Goal: Task Accomplishment & Management: Complete application form

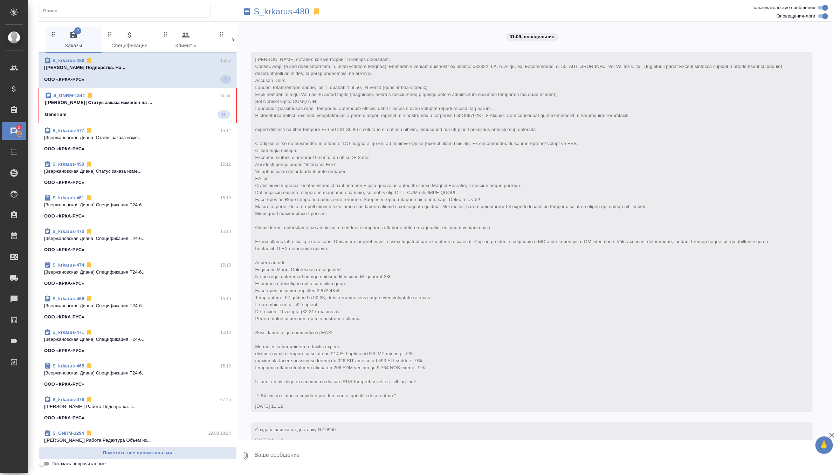
scroll to position [2245, 0]
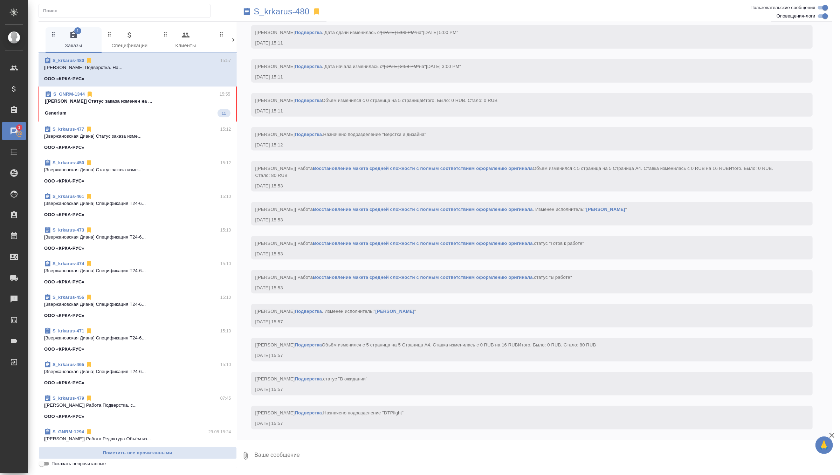
click at [170, 97] on div "S_GNRM-1344 15:55" at bounding box center [138, 94] width 186 height 7
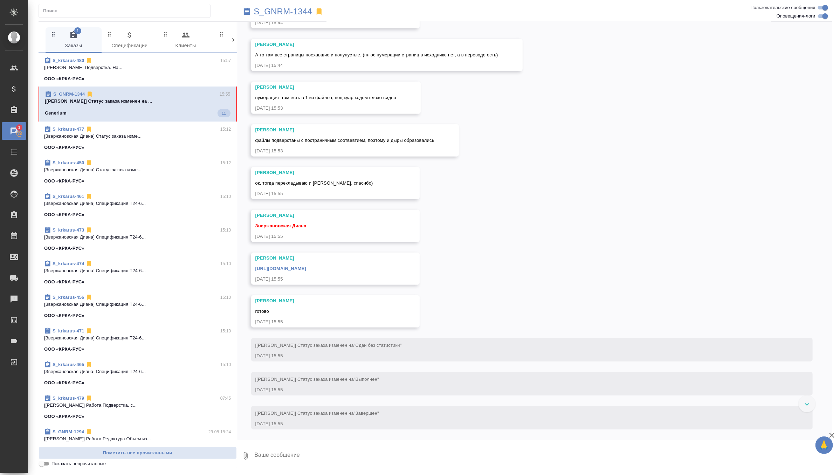
scroll to position [7074, 0]
click at [316, 449] on textarea at bounding box center [543, 456] width 579 height 24
type textarea "сдаю, спасибо)"
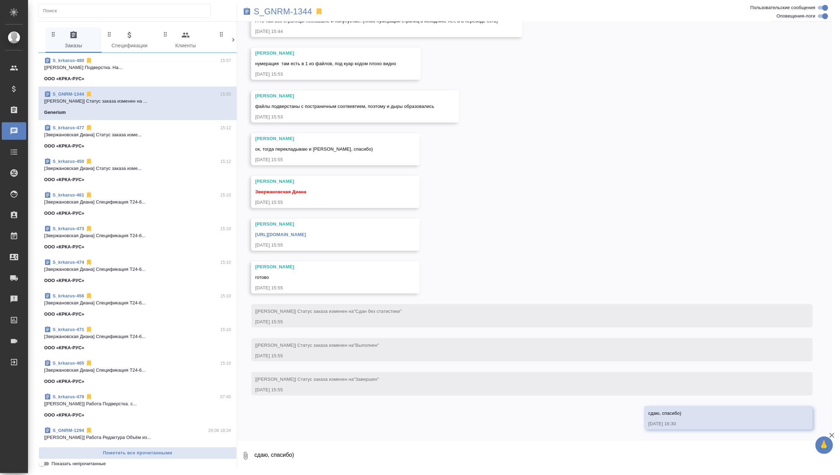
scroll to position [7186, 0]
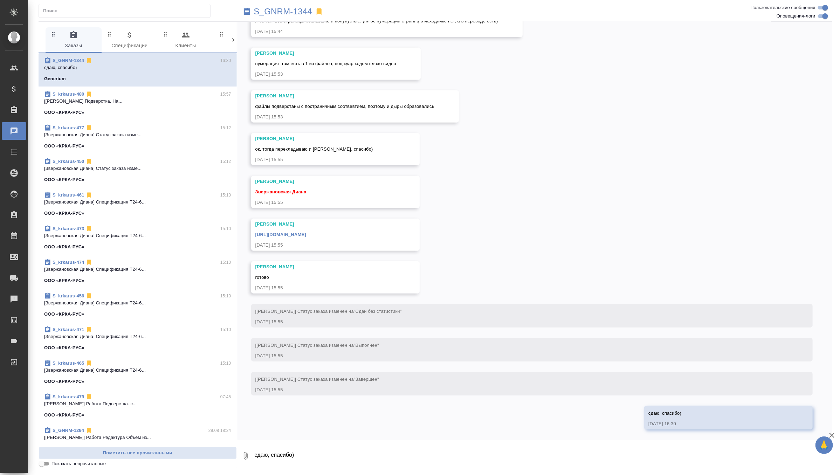
click at [306, 235] on link "https://drive.awatera.com/apps/files/files/10216792?dir=/Shares/Generium/Orders…" at bounding box center [280, 234] width 51 height 5
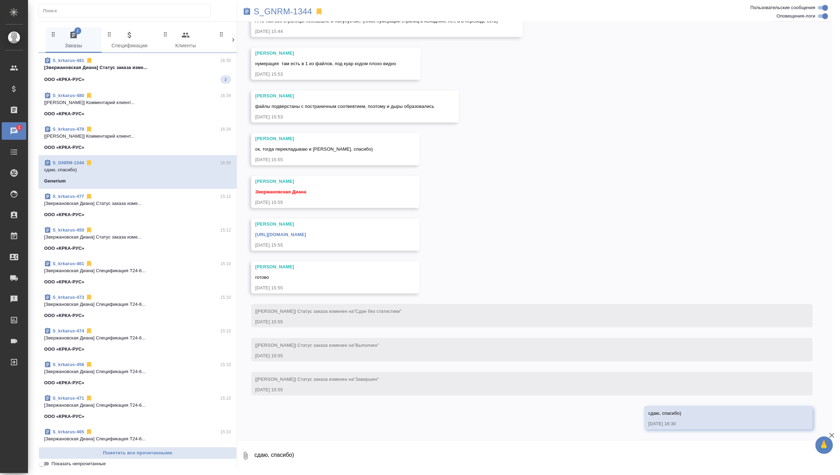
click at [194, 76] on div "ООО «КРКА-РУС» 2" at bounding box center [137, 79] width 187 height 8
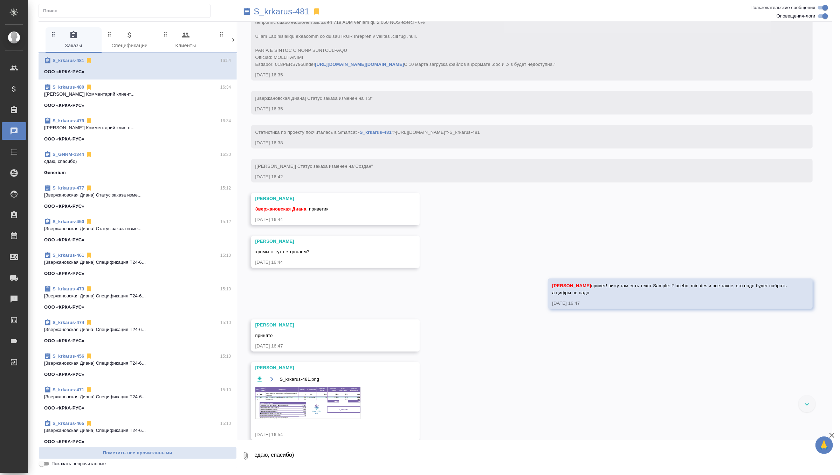
scroll to position [377, 0]
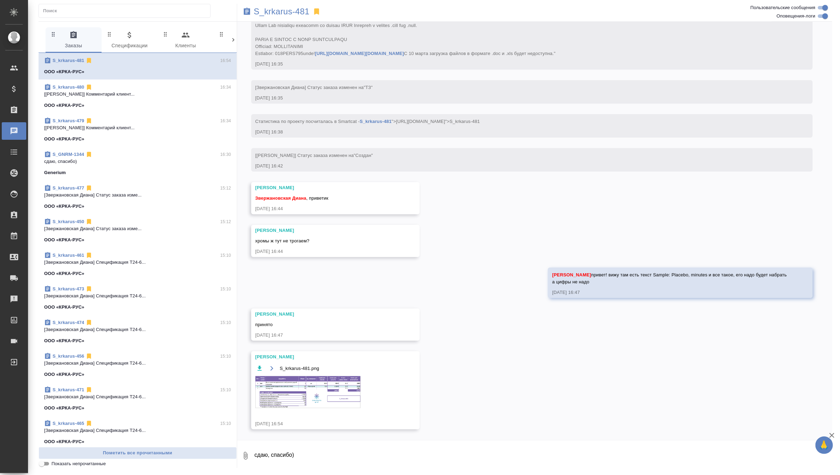
click at [301, 397] on img at bounding box center [307, 392] width 105 height 32
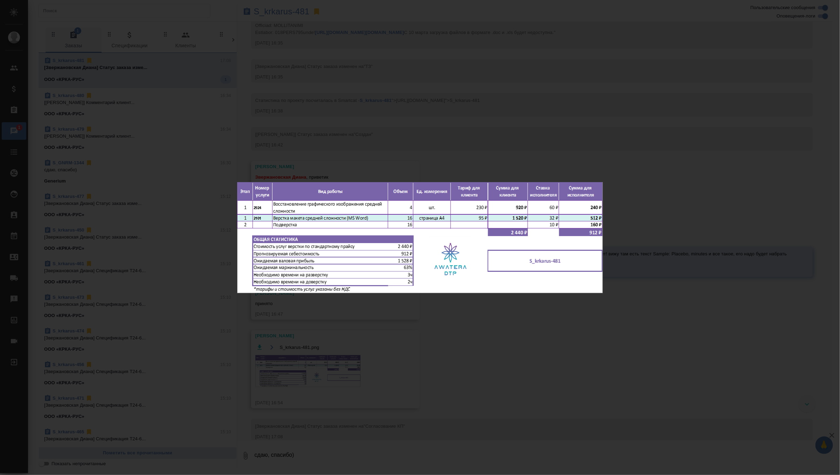
scroll to position [411, 0]
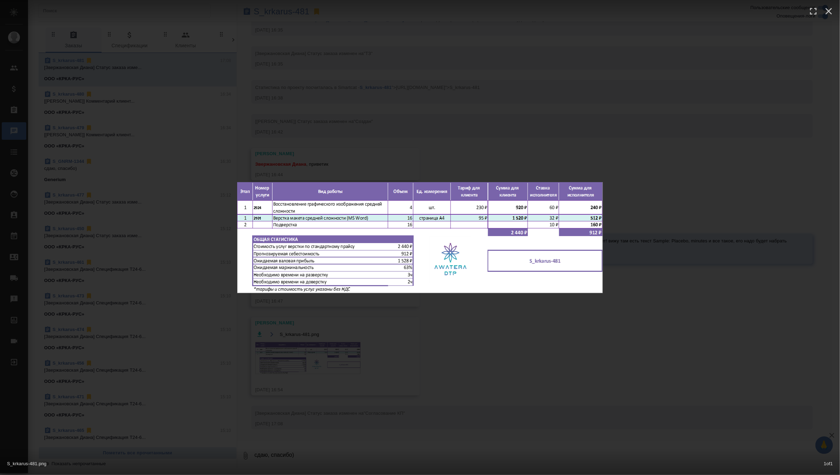
click at [484, 84] on div "S_krkarus-481.png 1 of 1" at bounding box center [420, 237] width 840 height 475
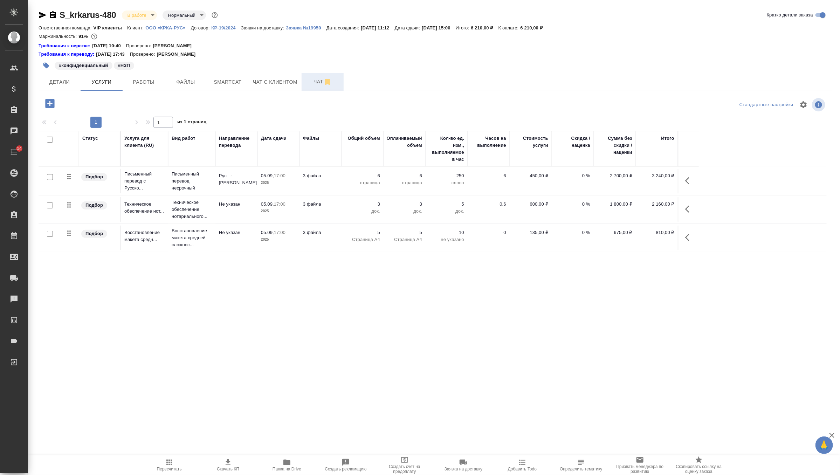
click at [319, 80] on span "Чат" at bounding box center [323, 81] width 34 height 9
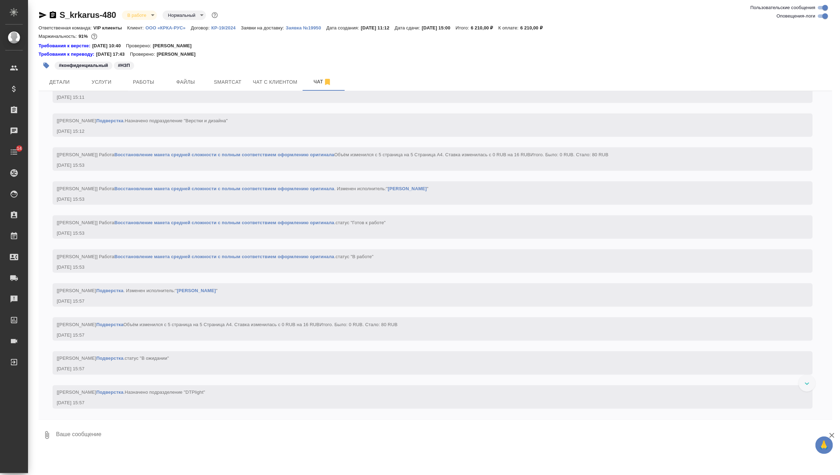
scroll to position [2328, 0]
click at [180, 28] on p "ООО «КРКА-РУС»" at bounding box center [168, 27] width 46 height 5
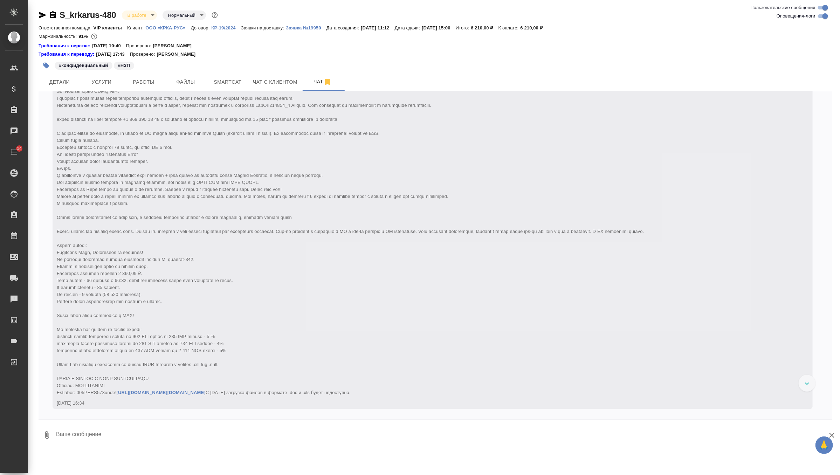
scroll to position [3056, 0]
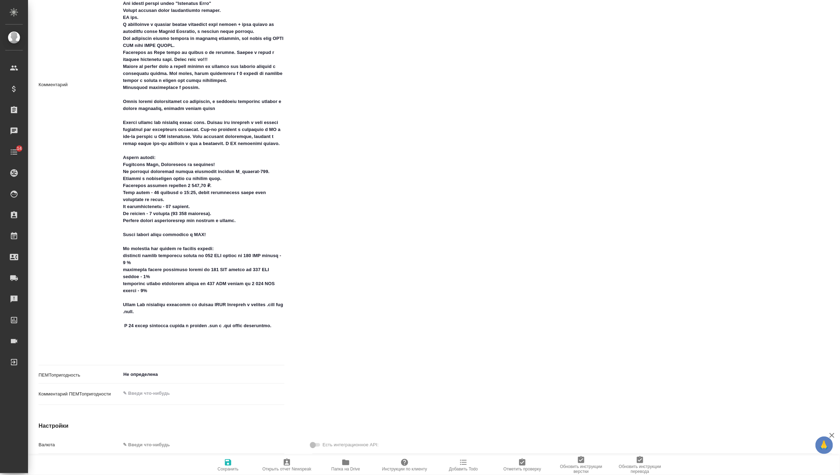
scroll to position [484, 0]
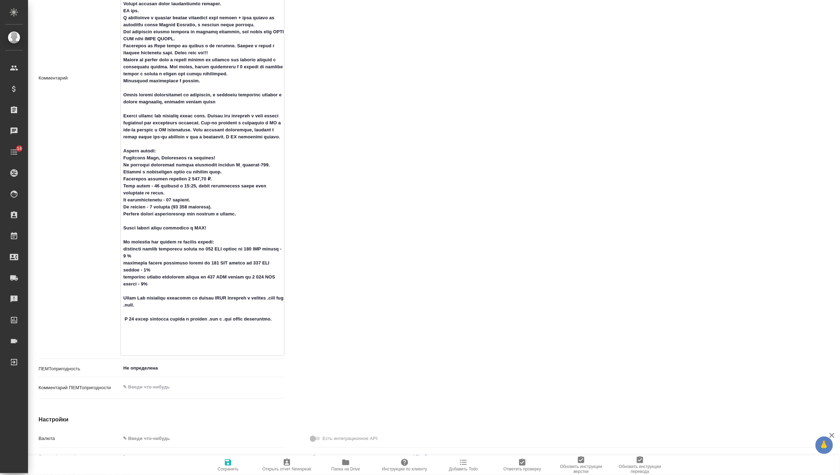
click at [191, 334] on textarea at bounding box center [202, 77] width 163 height 551
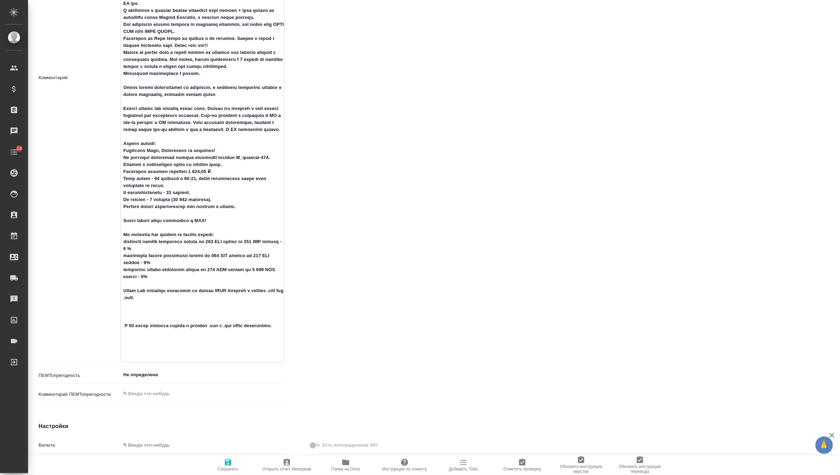
paste textarea "ЛОГИН И ПАРОЛЬ К КРКА РЕГИСТРАЦИИ Username: PLEKHANOVAM Password: 111CODE111cod…"
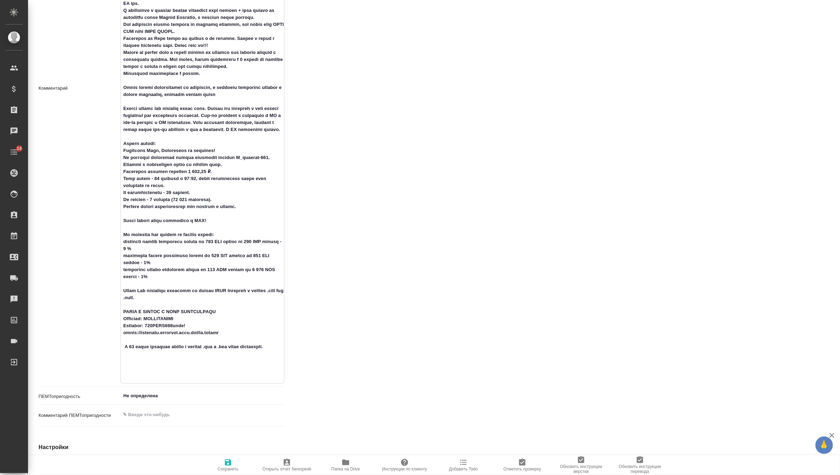
scroll to position [502, 0]
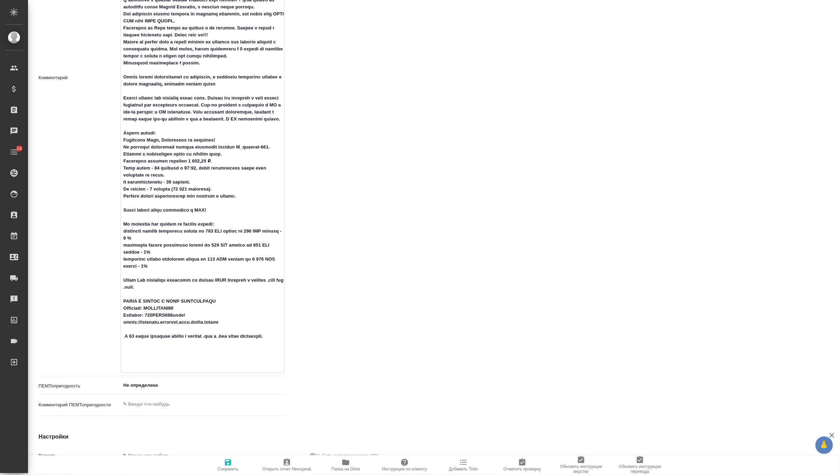
type textarea "Доставка оригиналов: Белова Елена (к ней относятся все кл, кроме Ивановой Марин…"
click at [228, 459] on icon "button" at bounding box center [228, 462] width 8 height 8
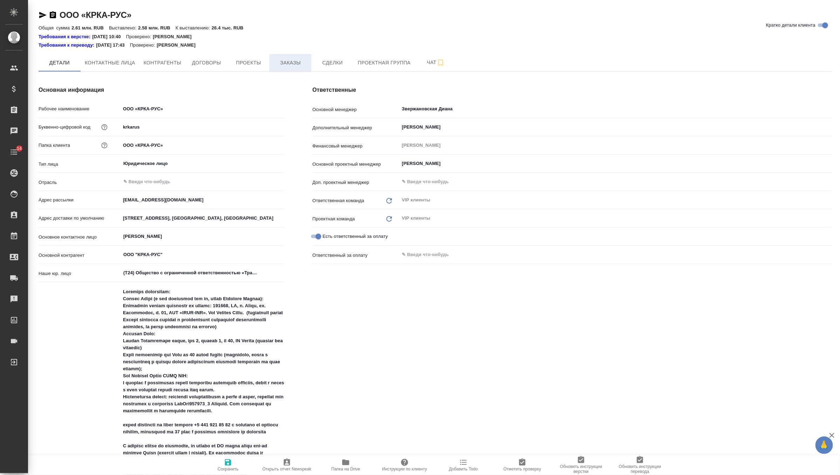
click at [289, 58] on button "Заказы" at bounding box center [290, 63] width 42 height 18
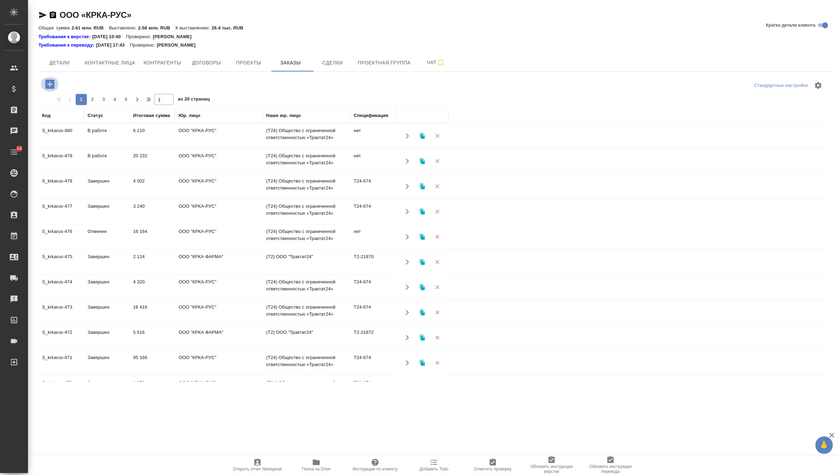
click at [48, 82] on icon "button" at bounding box center [49, 84] width 9 height 9
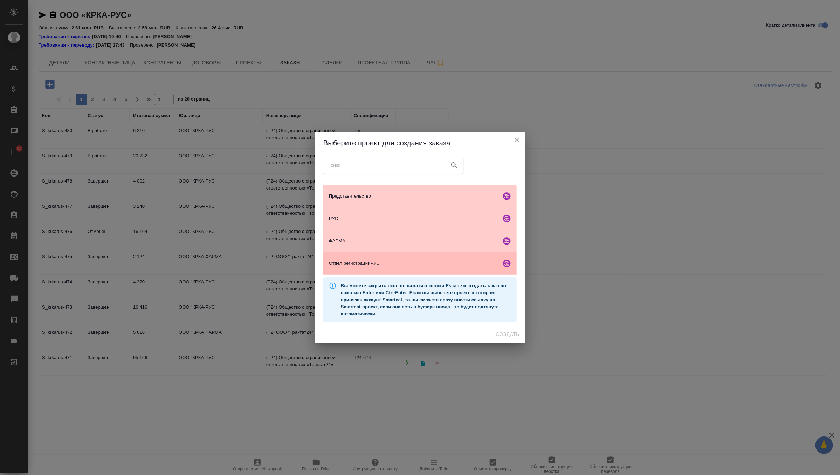
click at [393, 259] on div "Отдел регистрацииРУС" at bounding box center [419, 263] width 193 height 22
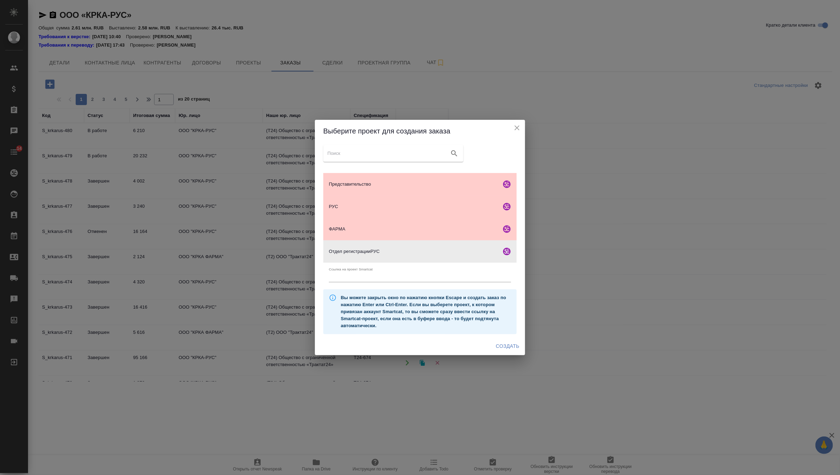
click at [498, 345] on span "Создать" at bounding box center [507, 346] width 23 height 9
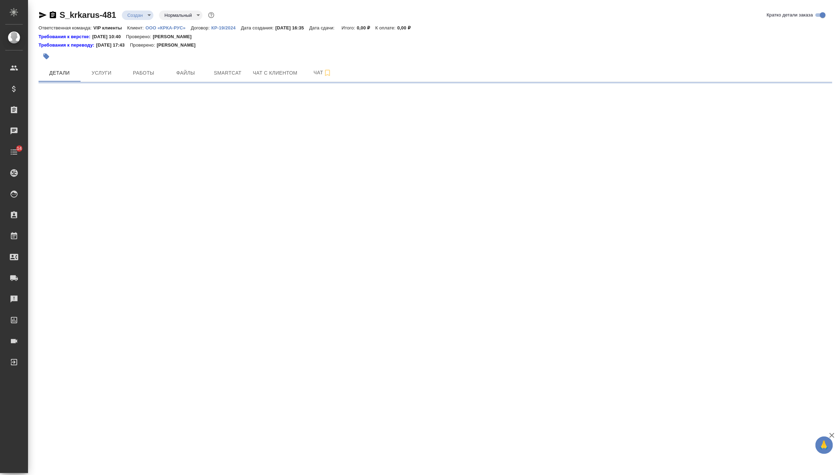
select select "RU"
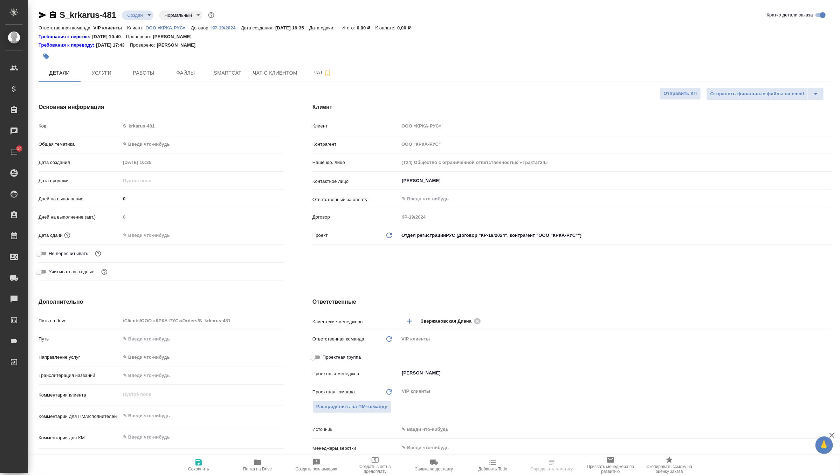
type textarea "x"
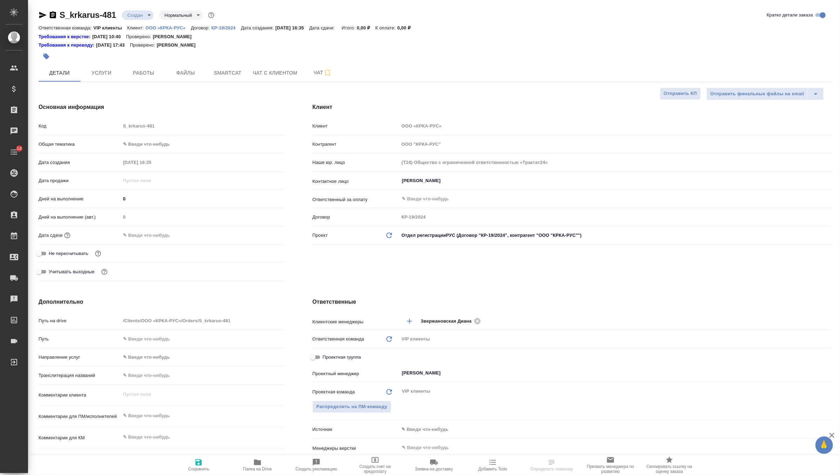
type textarea "x"
click at [189, 74] on span "Файлы" at bounding box center [186, 73] width 34 height 9
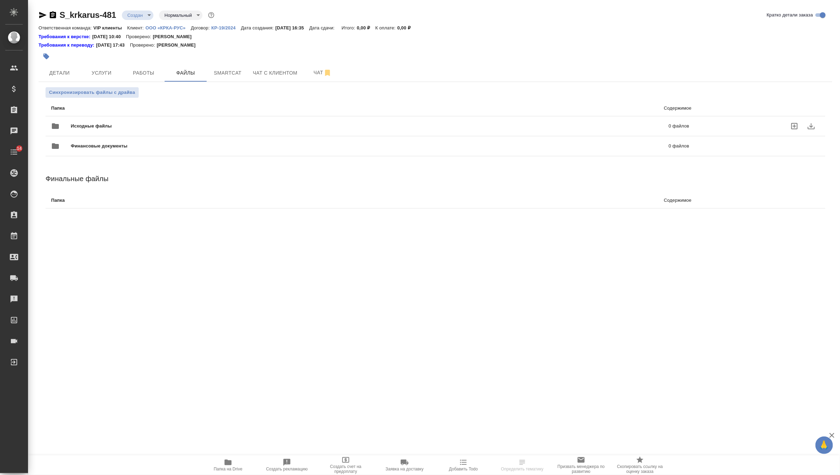
click at [67, 128] on div at bounding box center [61, 126] width 20 height 17
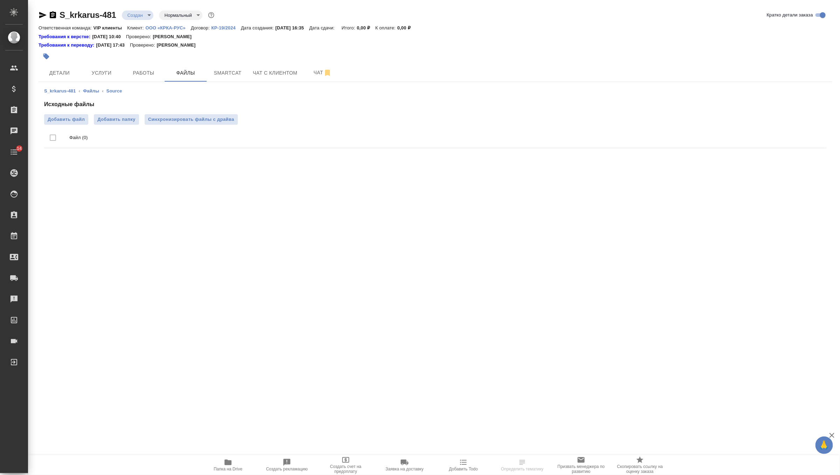
click at [69, 125] on ul "Файл (0)" at bounding box center [435, 138] width 783 height 26
click at [78, 118] on span "Добавить файл" at bounding box center [66, 119] width 37 height 7
click at [0, 0] on input "Добавить файл" at bounding box center [0, 0] width 0 height 0
click at [194, 117] on span "Синхронизировать файлы с драйва" at bounding box center [191, 119] width 86 height 7
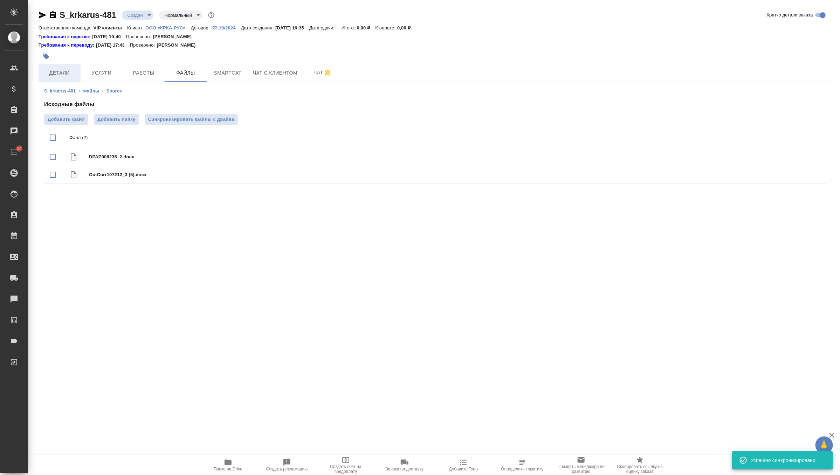
click at [68, 75] on span "Детали" at bounding box center [60, 73] width 34 height 9
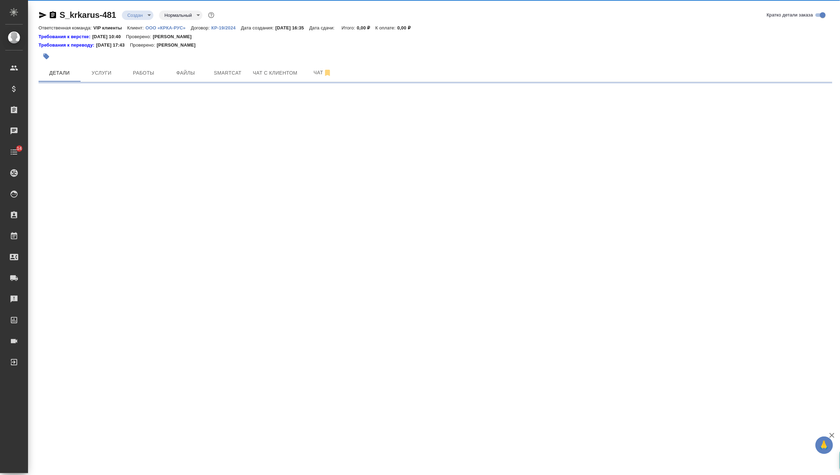
select select "RU"
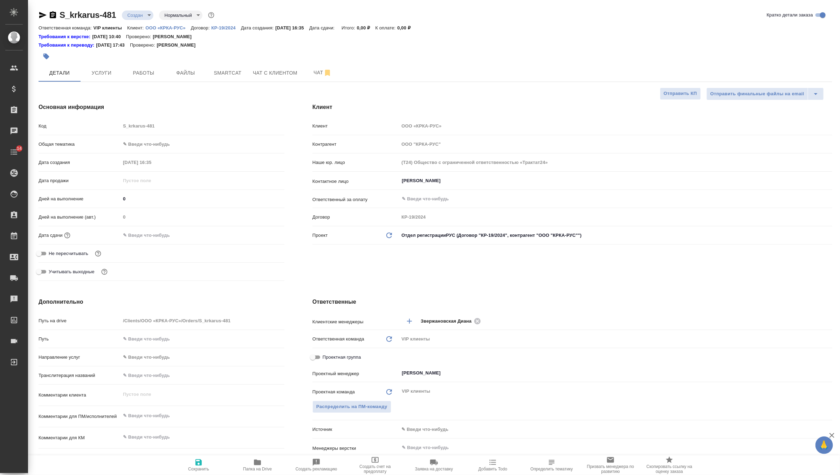
type textarea "x"
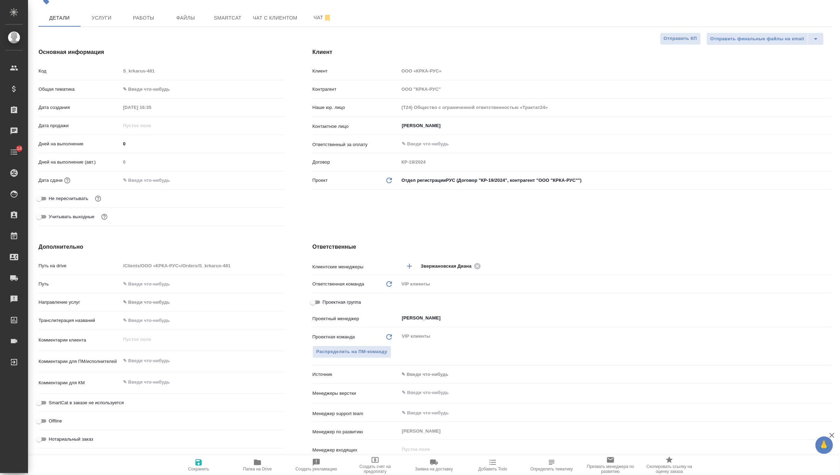
type textarea "x"
click at [166, 357] on textarea at bounding box center [202, 361] width 163 height 12
paste textarea "КРКА Дабигатран (Дабигатрана этексилат), субстанция-пеллеты (нац.процедура)"
type textarea "x"
type textarea "КРКА Дабигатран (Дабигатрана этексилат), субстанция-пеллеты (нац.процедура)"
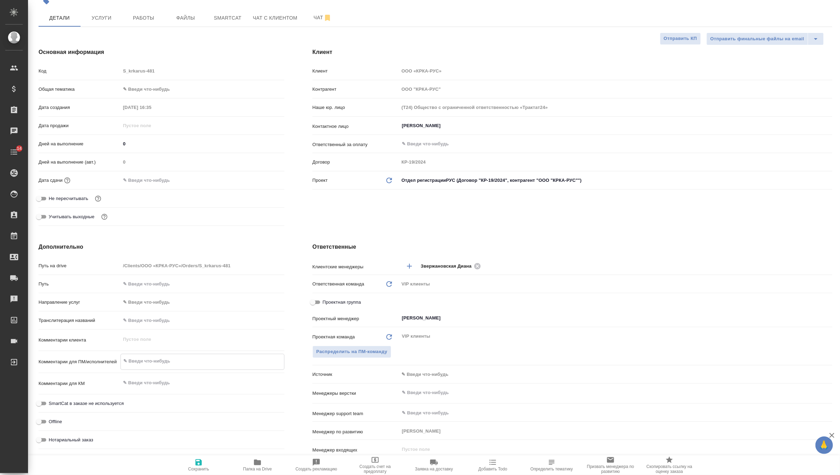
type textarea "x"
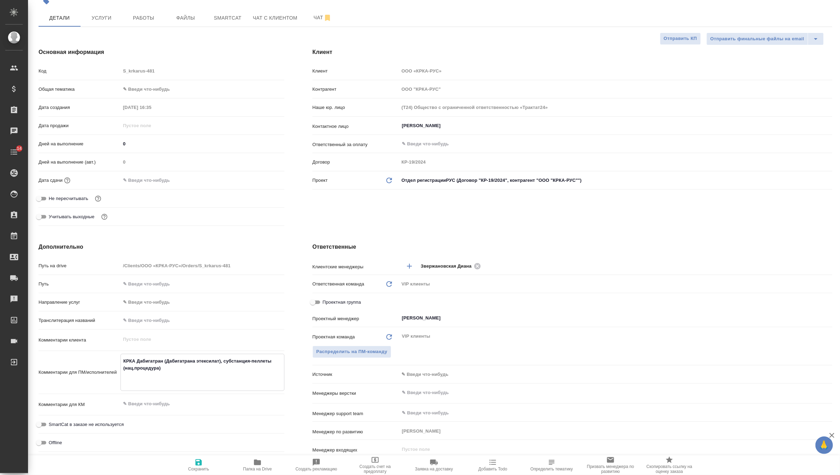
type textarea "КРКА Дабигатран (Дабигатрана этексилат), субстанция-пеллеты (нац.процедура)"
type textarea "x"
type textarea "КРКА Дабигатран (Дабигатрана этексилат), субстанция-пеллеты (нац.процедура)"
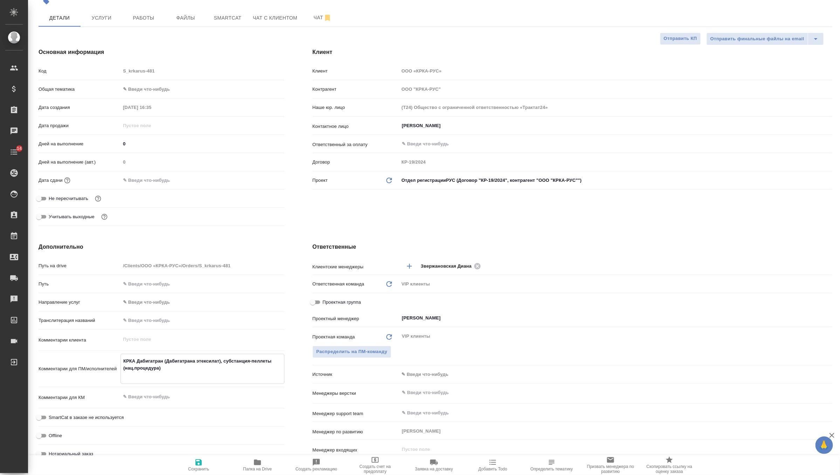
type textarea "x"
type textarea "КРКА Дабигатран (Дабигатрана этексилат), субстанция-пеллеты (нац.процедура)"
type textarea "x"
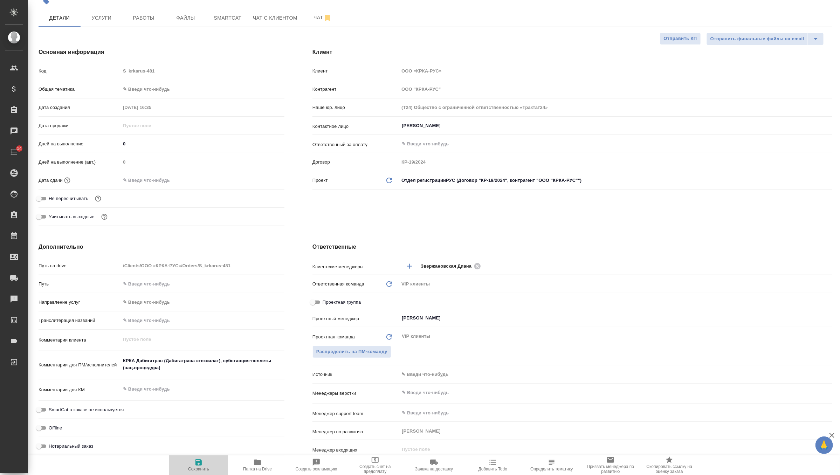
click at [197, 462] on icon "button" at bounding box center [198, 462] width 6 height 6
type textarea "x"
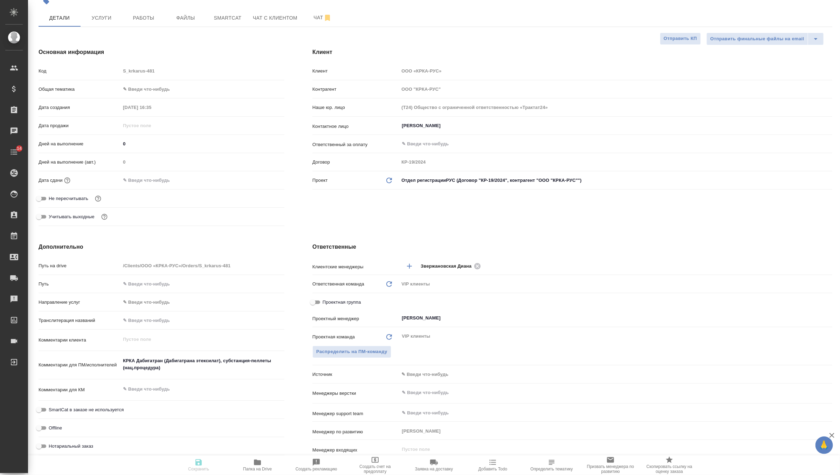
type textarea "x"
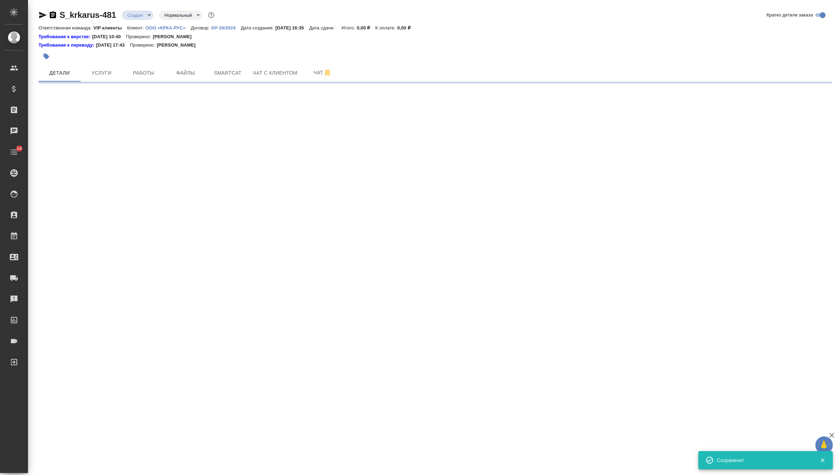
scroll to position [0, 0]
select select "RU"
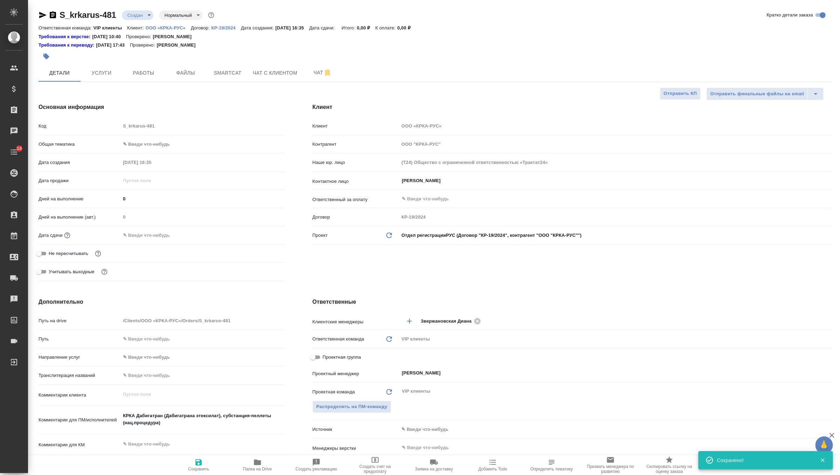
type textarea "x"
click at [147, 14] on body "🙏 .cls-1 fill:#fff; AWATERA Zverzhanovskaya Diana Клиенты Спецификации Заказы 0…" at bounding box center [420, 237] width 840 height 475
click at [152, 133] on li "ТЗ" at bounding box center [154, 134] width 64 height 12
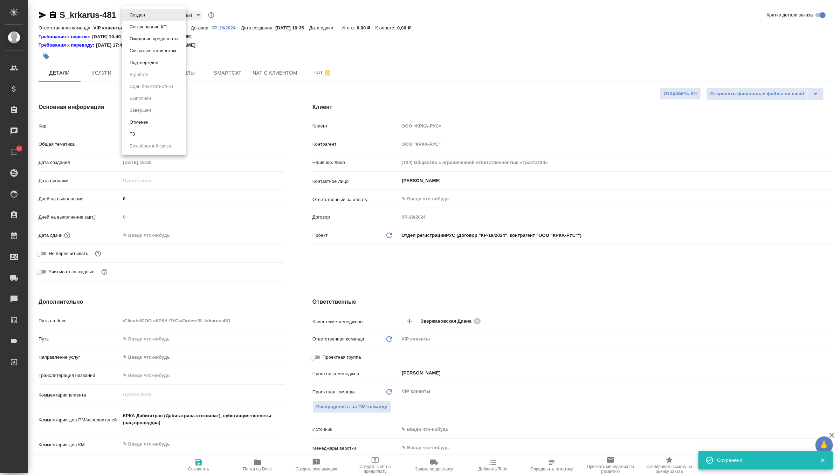
type textarea "x"
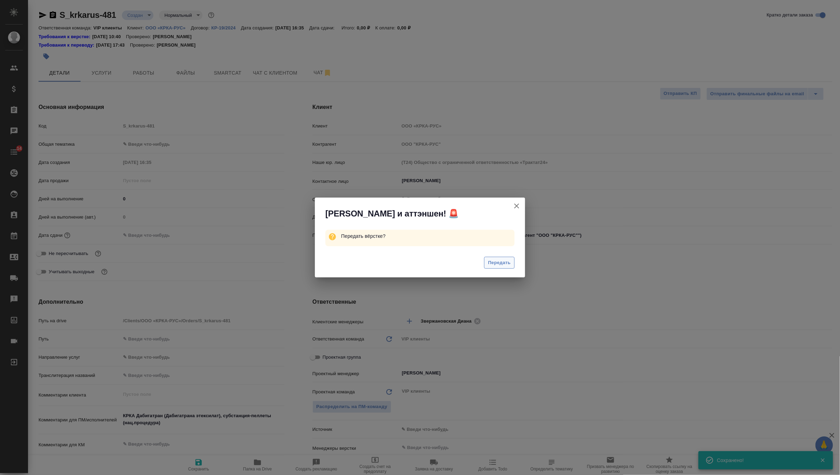
click at [496, 260] on span "Передать" at bounding box center [499, 263] width 23 height 8
type textarea "x"
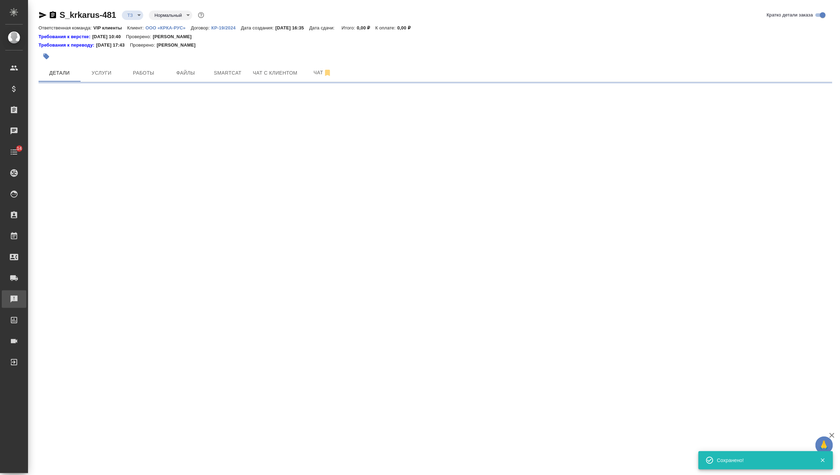
select select "RU"
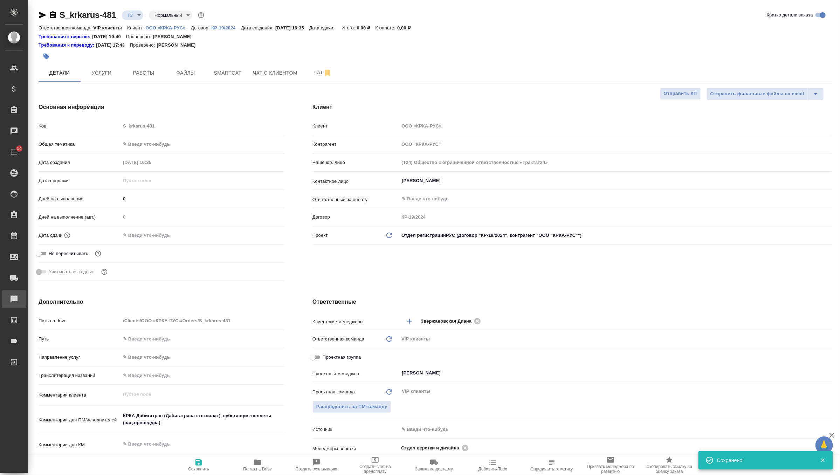
type textarea "x"
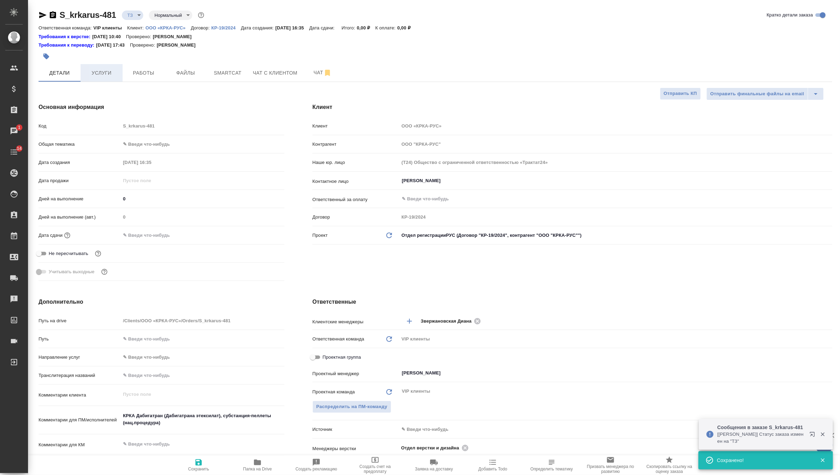
click at [106, 73] on span "Услуги" at bounding box center [102, 73] width 34 height 9
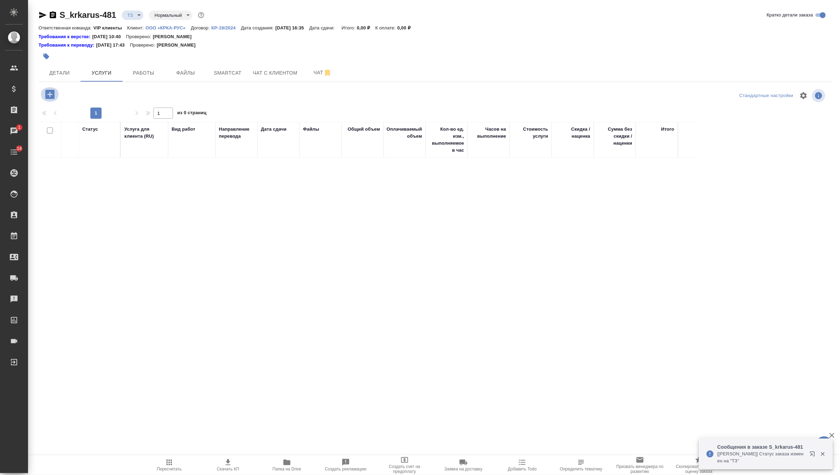
click at [49, 96] on icon "button" at bounding box center [50, 94] width 12 height 12
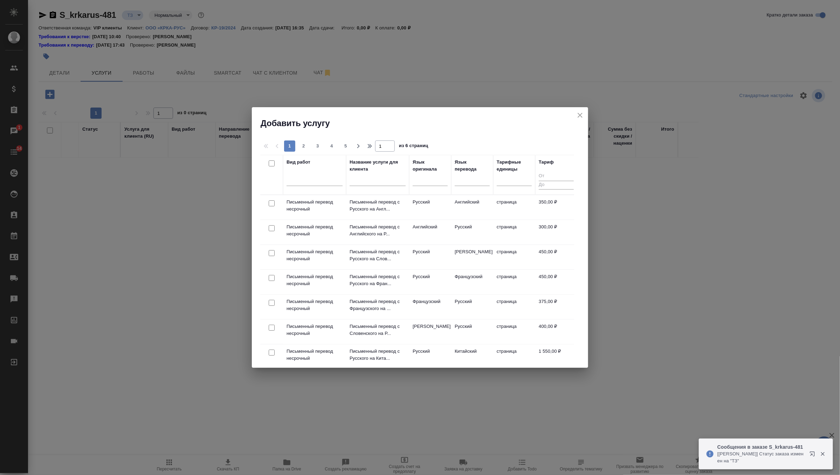
click at [271, 227] on input "checkbox" at bounding box center [272, 228] width 6 height 6
checkbox input "true"
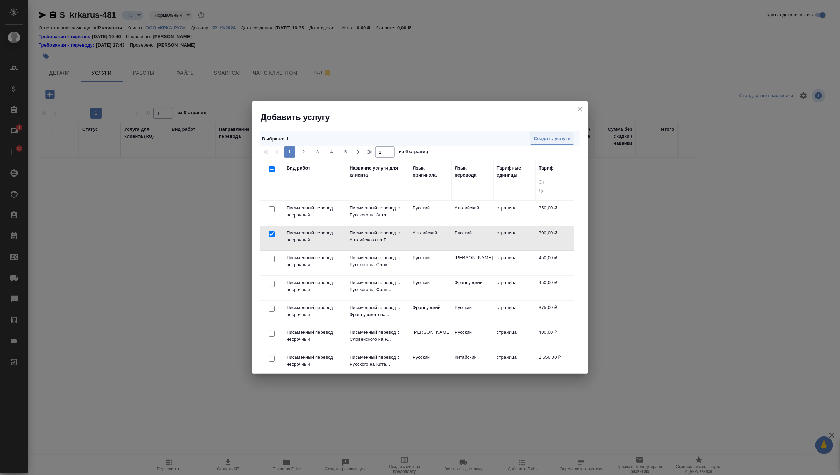
click at [556, 140] on span "Создать услуги" at bounding box center [552, 139] width 37 height 8
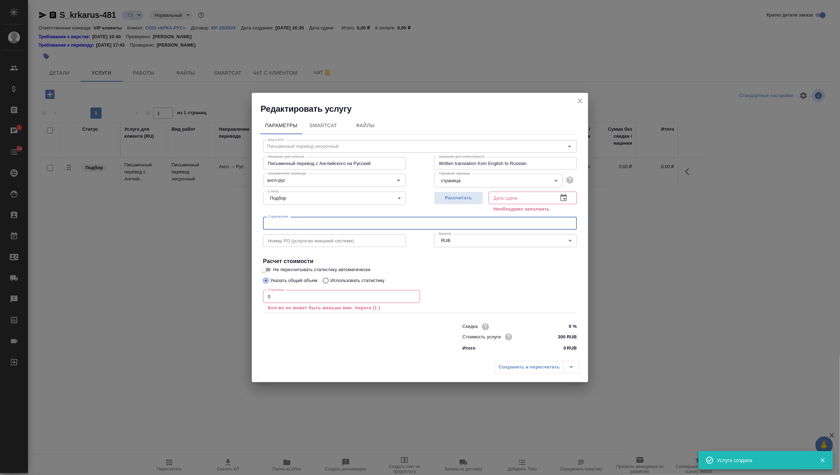
click at [319, 226] on input "text" at bounding box center [420, 223] width 314 height 13
paste input "КРКА Дабигатран (Дабигатрана этексилат), субстанция-пеллеты (нац.процедура)"
type input "КРКА Дабигатран (Дабигатрана этексилат), субстанция-пеллеты (нац.процедура)"
click at [468, 198] on span "Рассчитать" at bounding box center [458, 198] width 41 height 8
type input "[DATE] 16:36"
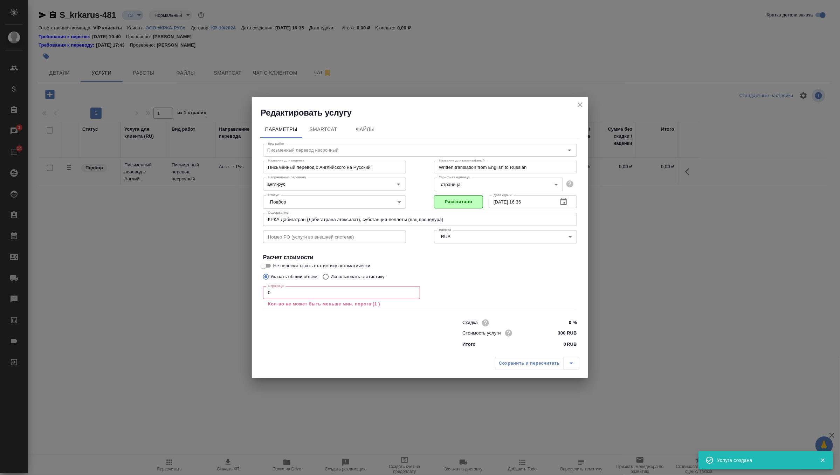
click at [333, 295] on input "0" at bounding box center [341, 292] width 157 height 13
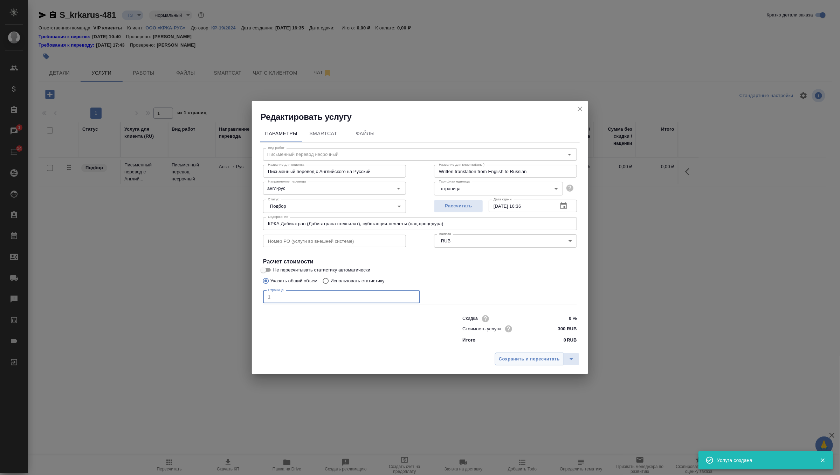
type input "1"
click at [514, 357] on span "Сохранить и пересчитать" at bounding box center [529, 359] width 61 height 8
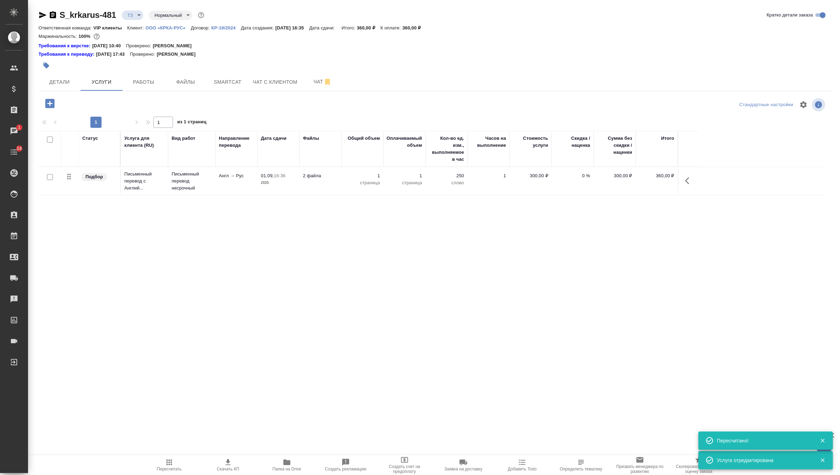
click at [52, 169] on td at bounding box center [50, 181] width 23 height 25
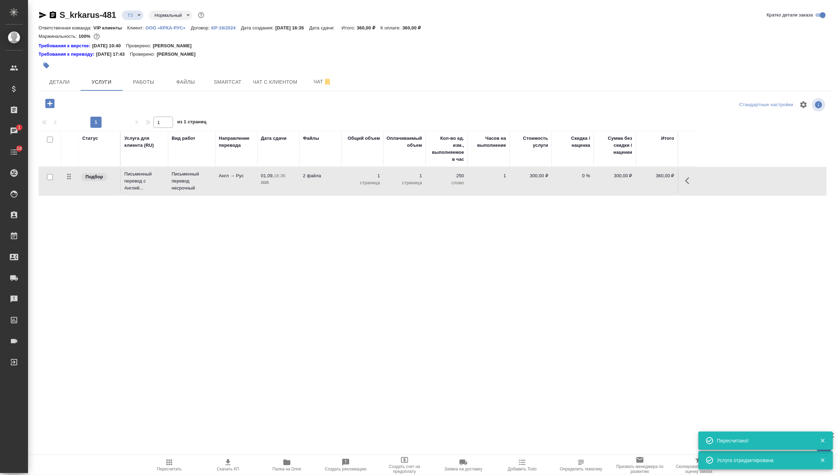
click at [53, 175] on input "checkbox" at bounding box center [50, 177] width 6 height 6
checkbox input "true"
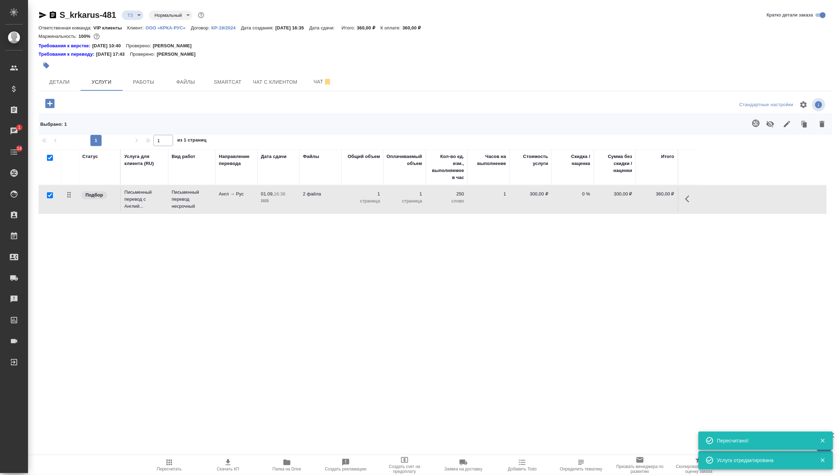
click at [753, 121] on icon "button" at bounding box center [756, 123] width 8 height 8
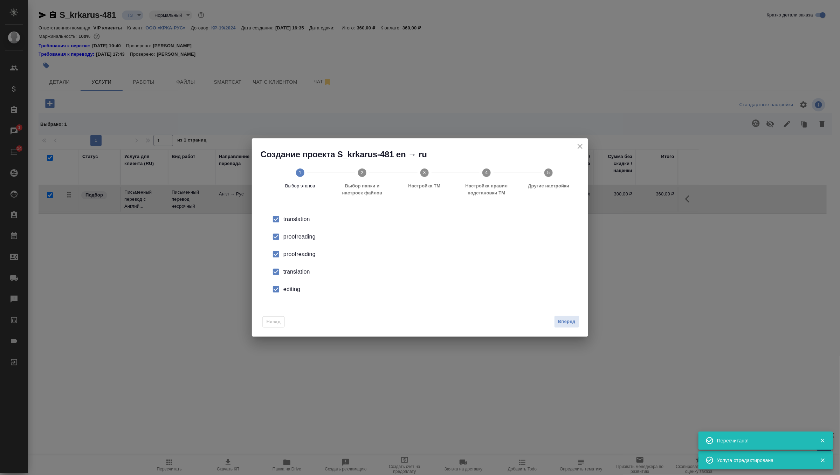
click at [302, 254] on div "proofreading" at bounding box center [427, 254] width 288 height 8
click at [294, 274] on div "translation" at bounding box center [427, 272] width 288 height 8
click at [291, 289] on div "editing" at bounding box center [427, 289] width 288 height 8
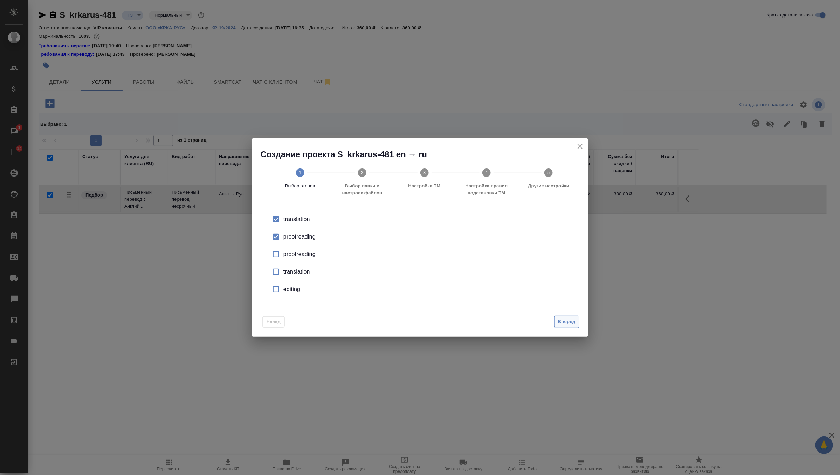
click at [568, 322] on span "Вперед" at bounding box center [567, 322] width 18 height 8
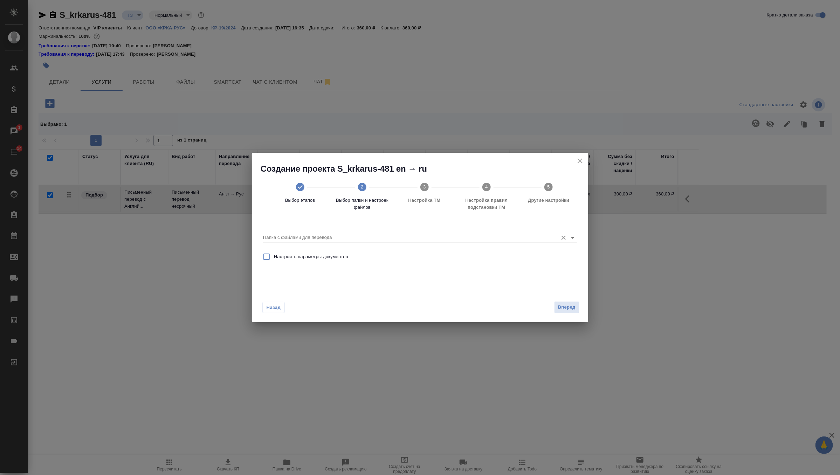
click at [485, 238] on input "Папка с файлами для перевода" at bounding box center [408, 237] width 291 height 8
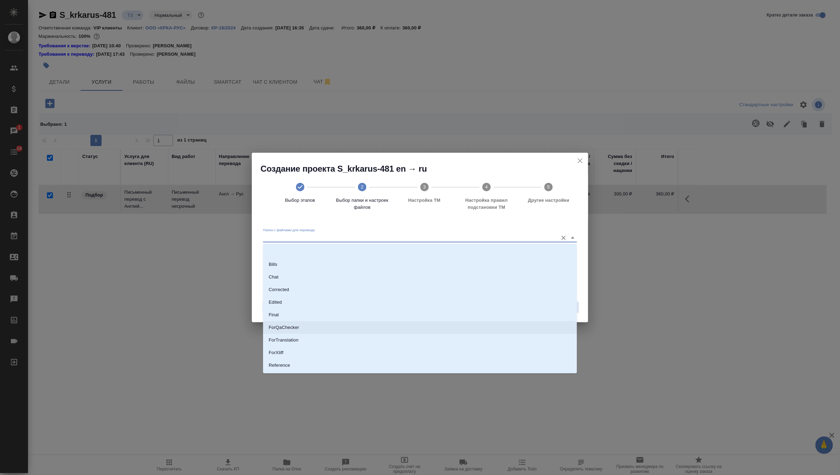
scroll to position [36, 0]
click at [306, 341] on li "Source" at bounding box center [420, 341] width 314 height 13
type input "Source"
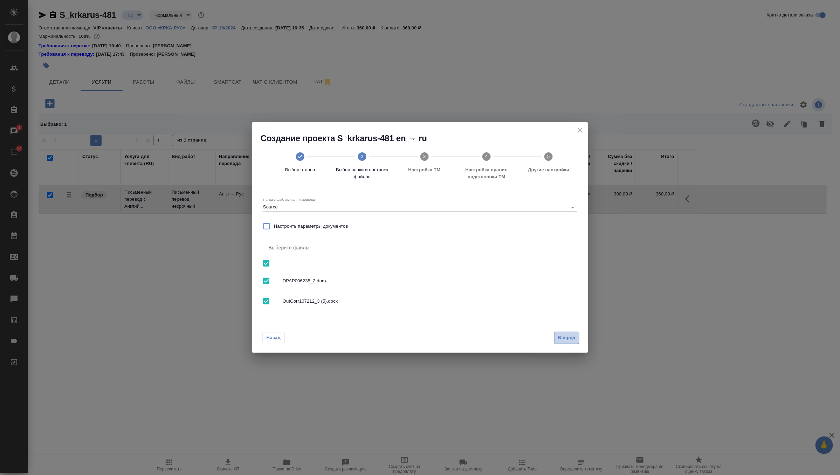
click at [560, 334] on span "Вперед" at bounding box center [567, 338] width 18 height 8
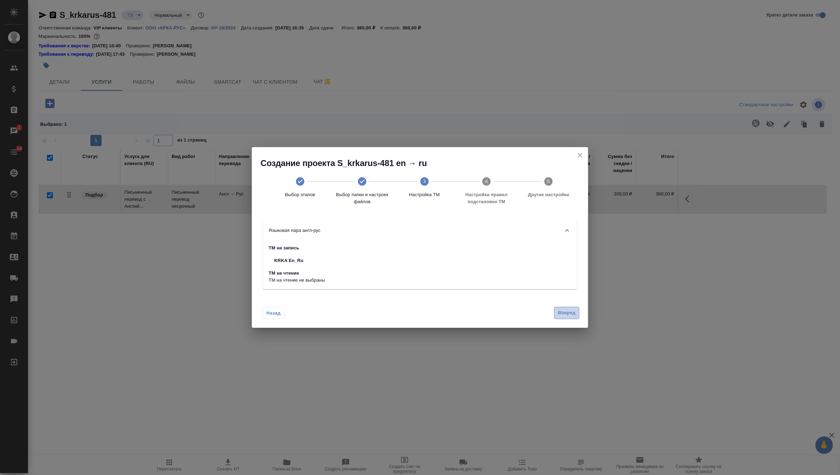
click at [557, 314] on button "Вперед" at bounding box center [566, 313] width 25 height 12
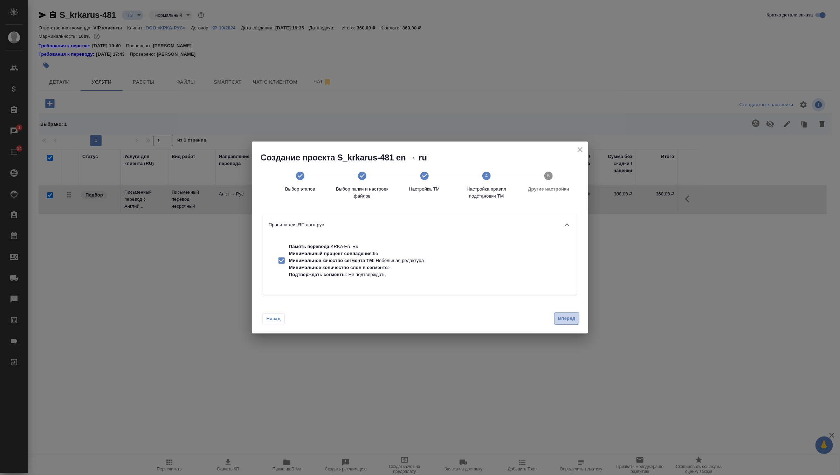
click at [557, 314] on button "Вперед" at bounding box center [566, 318] width 25 height 12
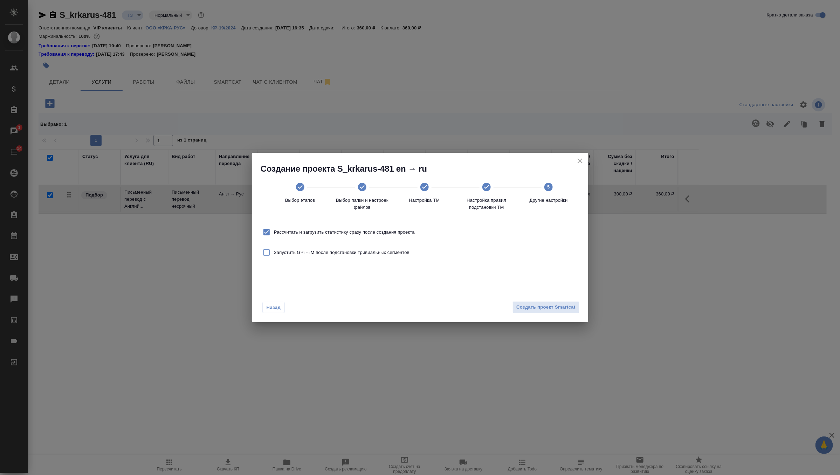
click at [391, 238] on label "Рассчитать и загрузить статистику сразу после создания проекта" at bounding box center [337, 232] width 156 height 15
click at [274, 238] on input "Рассчитать и загрузить статистику сразу после создания проекта" at bounding box center [266, 232] width 15 height 15
checkbox input "false"
click at [537, 310] on span "Создать проект Smartcat" at bounding box center [545, 307] width 59 height 8
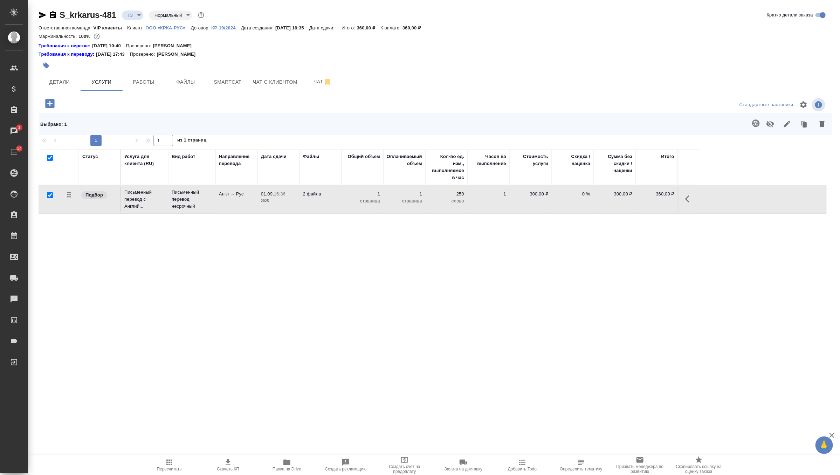
click at [229, 199] on td "Англ → Рус" at bounding box center [236, 199] width 42 height 25
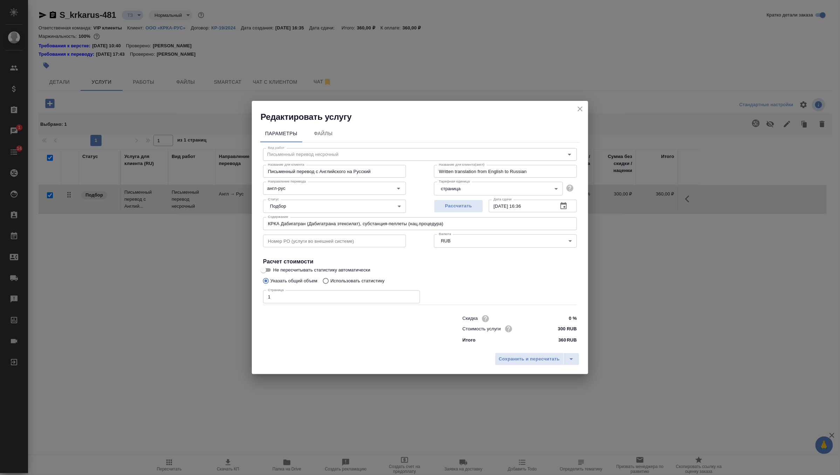
click at [329, 295] on input "1" at bounding box center [341, 296] width 157 height 13
type input "10"
click at [536, 359] on span "Сохранить и пересчитать" at bounding box center [529, 359] width 61 height 8
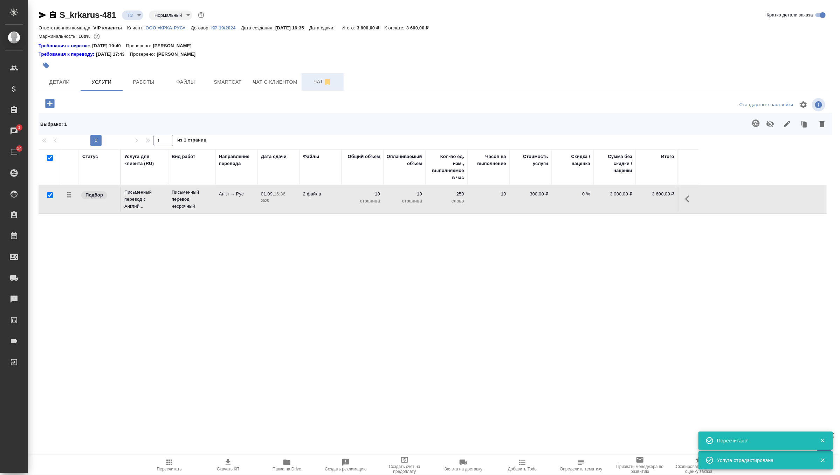
click at [317, 82] on span "Чат" at bounding box center [323, 81] width 34 height 9
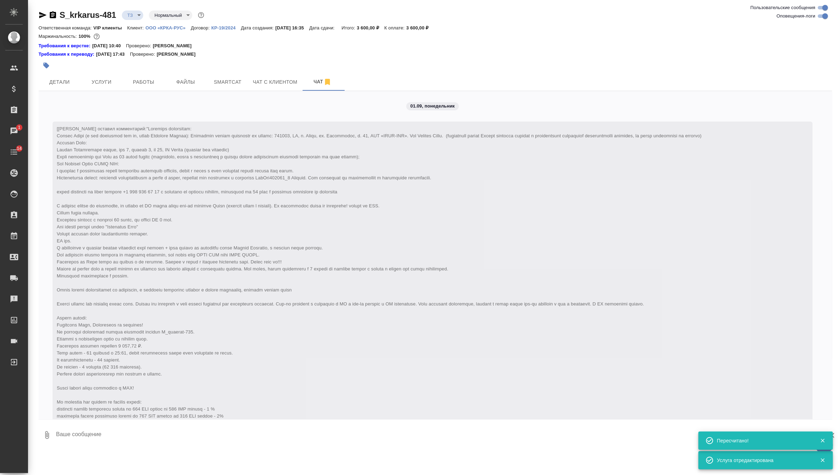
scroll to position [168, 0]
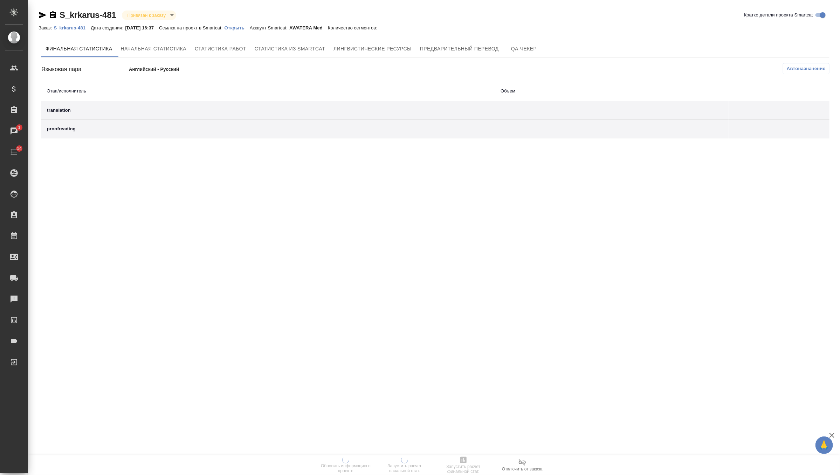
click at [250, 27] on p "Открыть" at bounding box center [237, 27] width 25 height 5
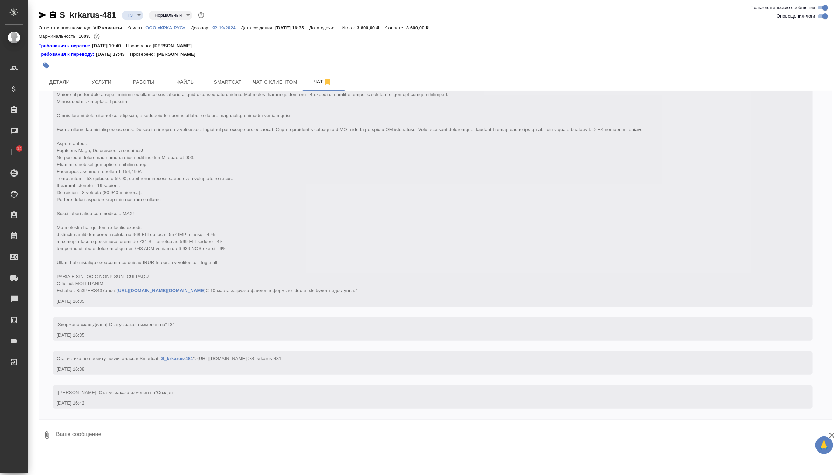
scroll to position [202, 0]
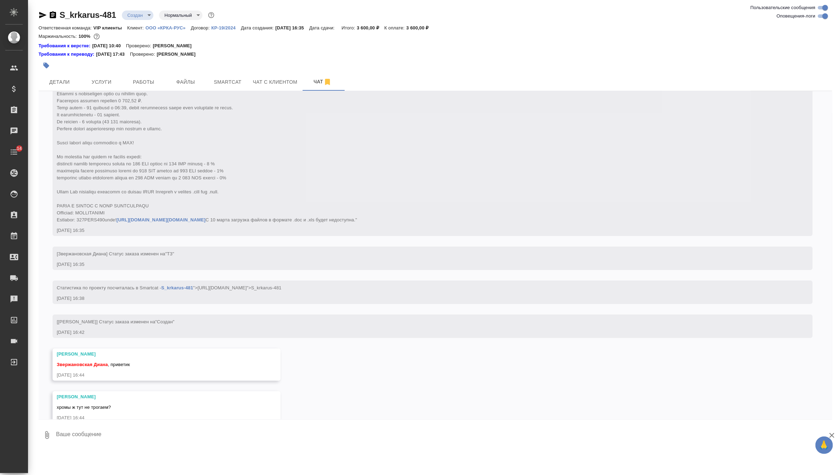
scroll to position [288, 0]
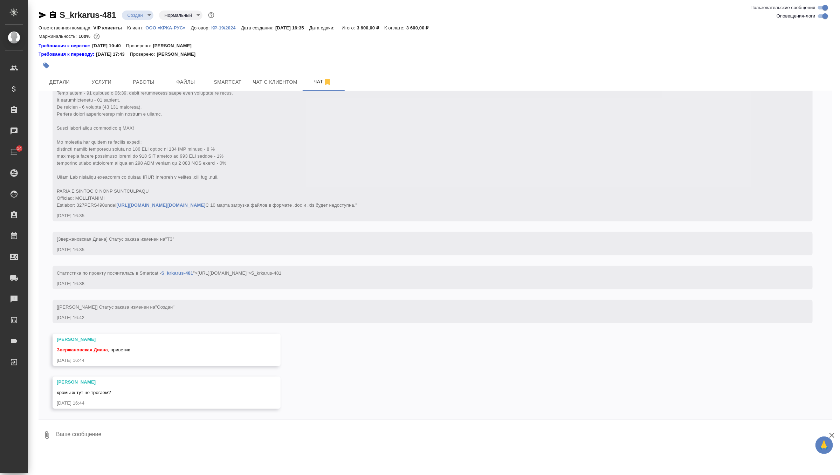
click at [113, 439] on textarea at bounding box center [443, 435] width 777 height 24
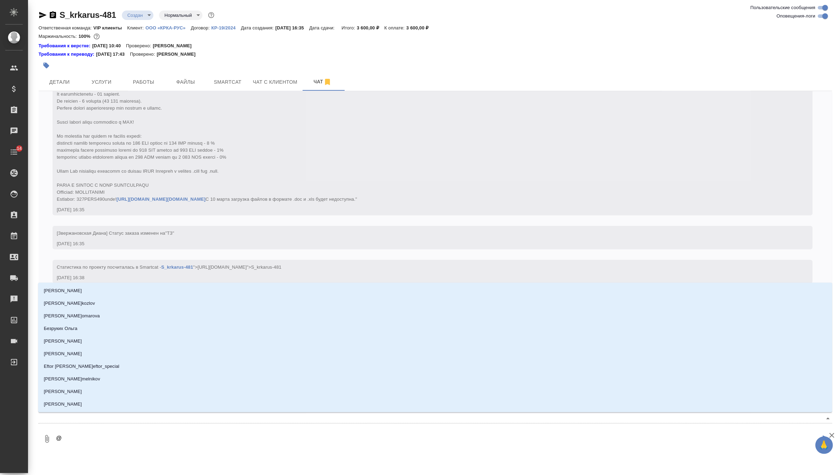
type textarea "@п"
type input "п"
type textarea "@пр"
type input "пр"
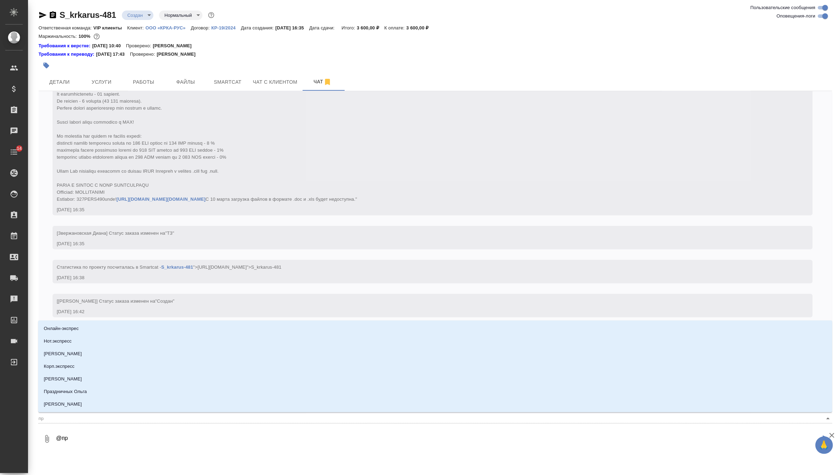
type textarea "@при"
type input "при"
type textarea "@прив"
type input "прив"
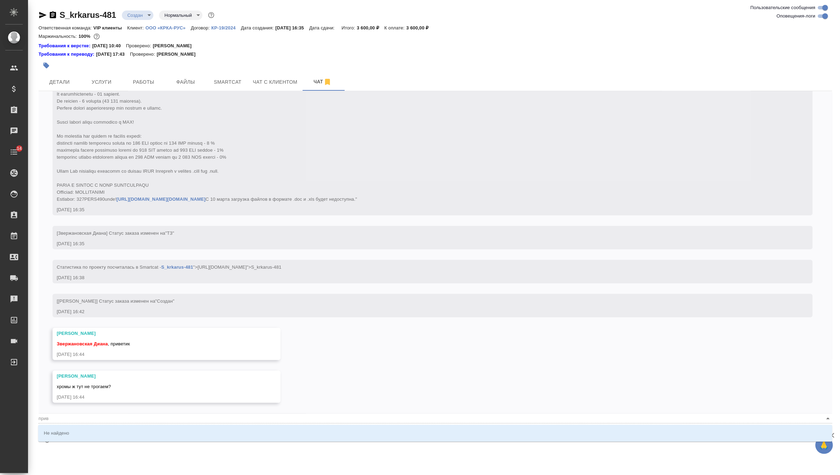
type textarea "@приве"
type input "приве"
type textarea "@привет"
type input "привет"
type textarea "@приве"
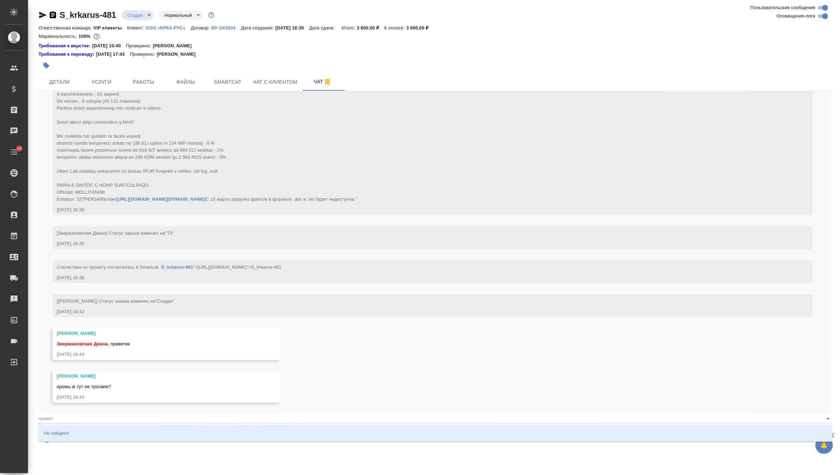
type input "приве"
type textarea "@прив"
type input "прив"
type textarea "@при"
type input "при"
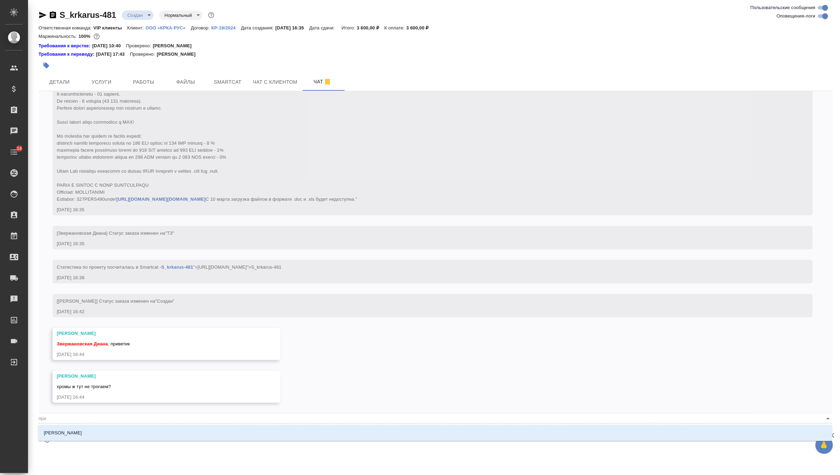
type textarea "@пр"
type input "пр"
type textarea "@п"
type input "п"
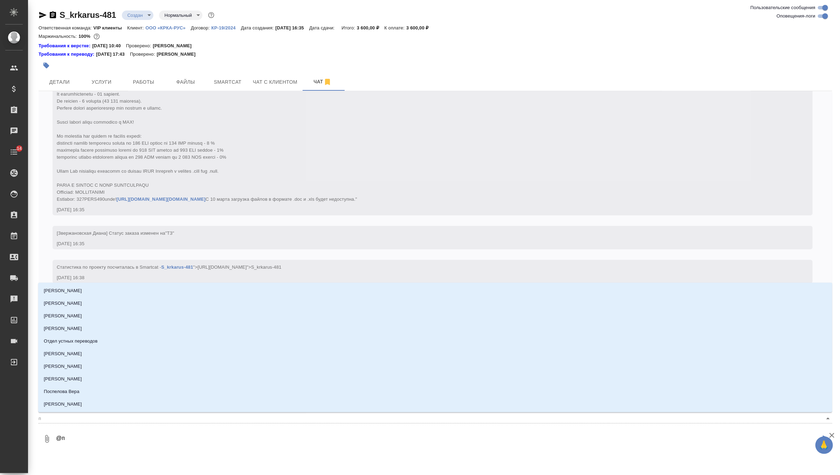
type textarea "@"
type textarea "@о"
type input "о"
type textarea "@ок"
type input "ок"
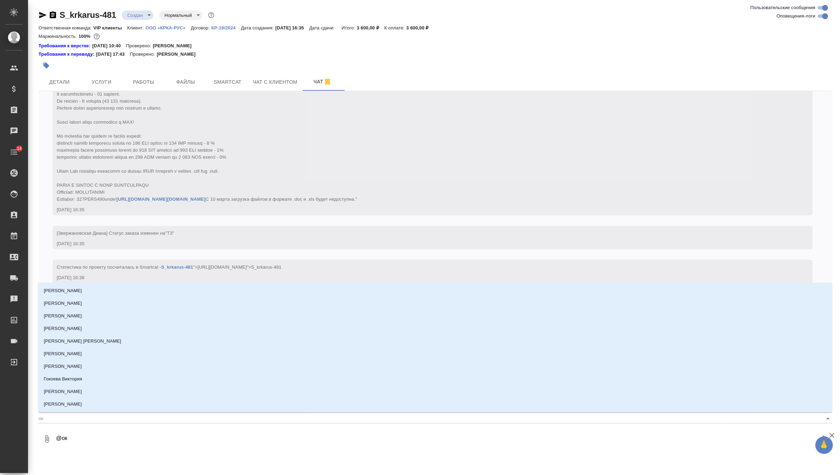
type textarea "@окс"
type input "окс"
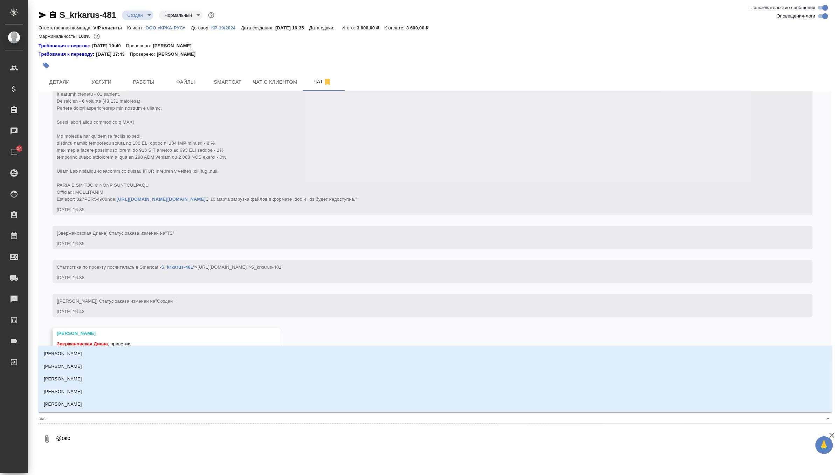
type textarea "@оксю"
type input "оксю"
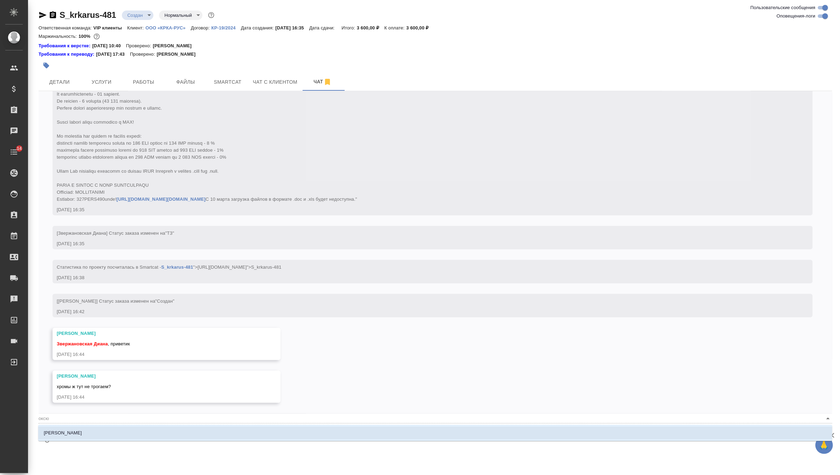
click at [94, 434] on li "[PERSON_NAME]" at bounding box center [435, 433] width 794 height 13
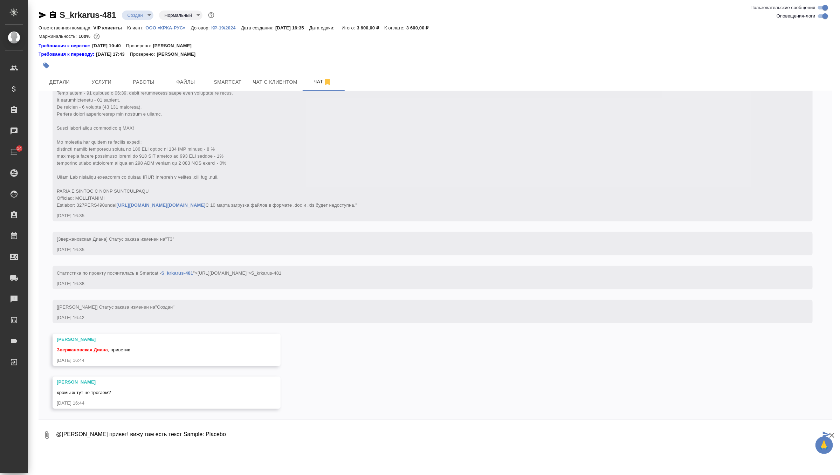
click at [245, 434] on textarea "@[PERSON_NAME] привет! вижу там есть текст Sample: Placebo" at bounding box center [437, 435] width 765 height 24
click at [263, 434] on textarea "@[PERSON_NAME] привет! вижу там есть текст Sample: Placebo и все такое, его над…" at bounding box center [437, 435] width 765 height 24
click at [231, 435] on textarea "@[PERSON_NAME] привет! вижу там есть текст Sample: Placebo и все такое, его над…" at bounding box center [437, 435] width 765 height 24
click at [298, 441] on textarea "@[PERSON_NAME] привет! вижу там есть текст Sample: Placebo, minutes и все такое…" at bounding box center [437, 435] width 765 height 24
type textarea "@[PERSON_NAME] привет! вижу там есть текст Sample: Placebo, minutes и все такое…"
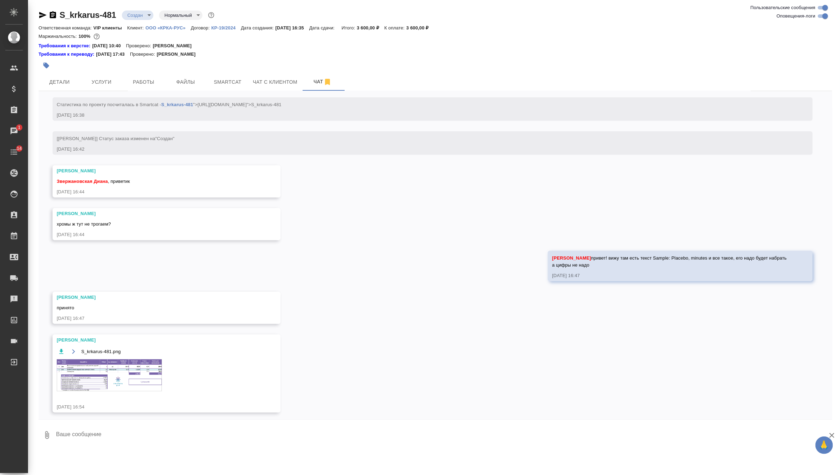
scroll to position [460, 0]
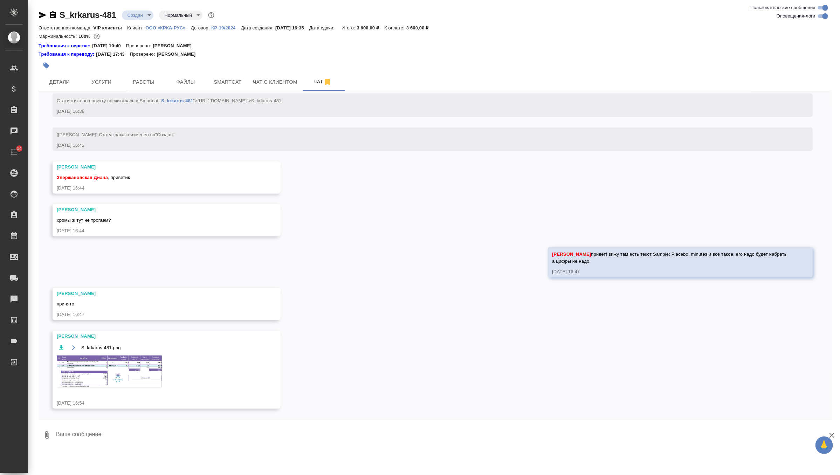
click at [112, 376] on img at bounding box center [109, 372] width 105 height 32
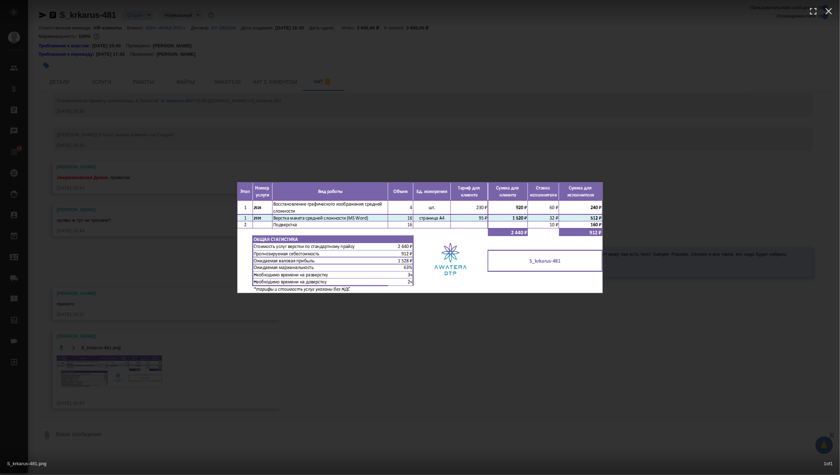
click at [283, 122] on div "S_krkarus-481.png 1 of 1" at bounding box center [420, 237] width 840 height 475
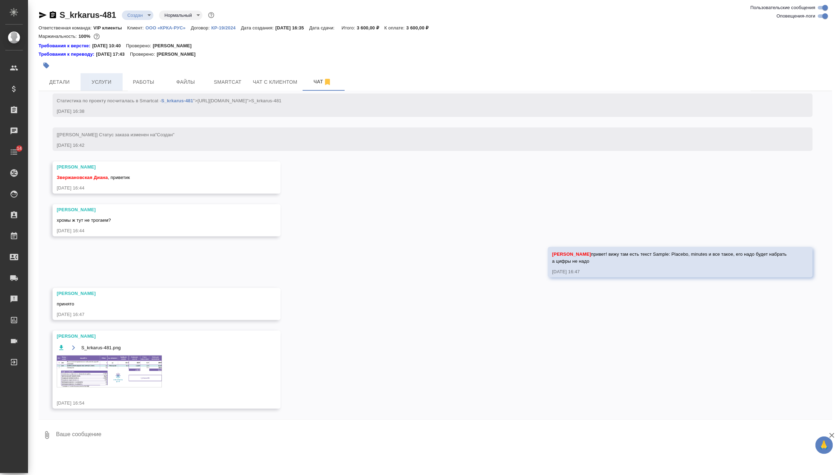
click at [103, 76] on button "Услуги" at bounding box center [102, 82] width 42 height 18
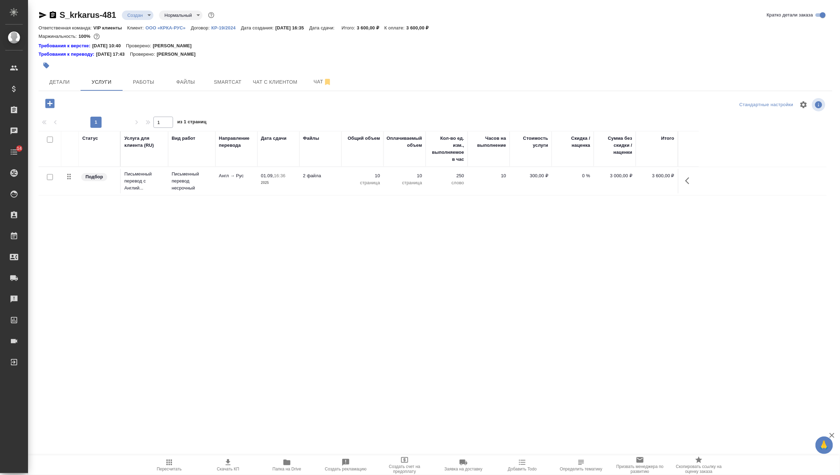
click at [50, 99] on icon "button" at bounding box center [49, 103] width 9 height 9
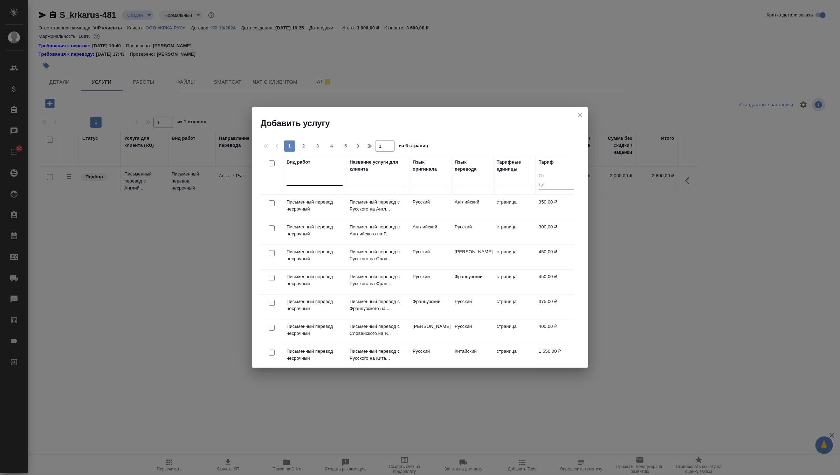
click at [298, 178] on div at bounding box center [315, 179] width 56 height 10
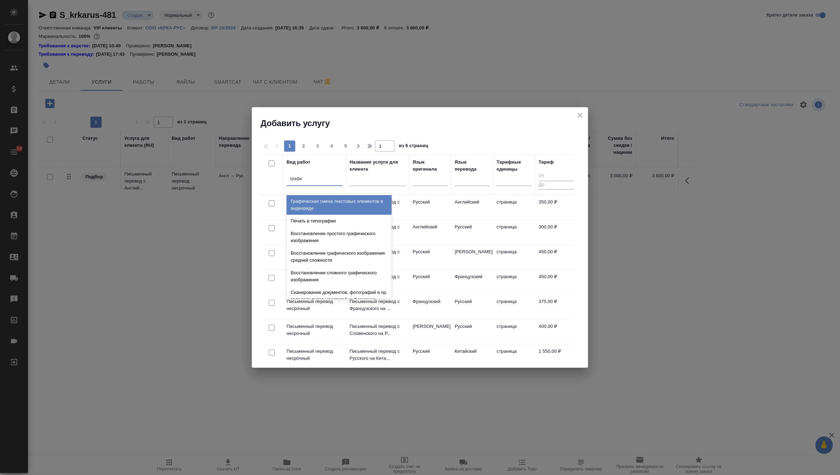
type input "графич"
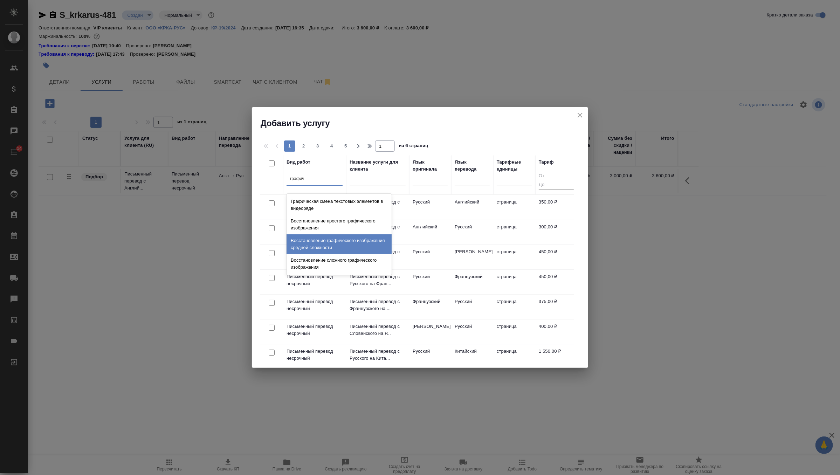
click at [355, 247] on div "Восстановление графического изображения средней сложности" at bounding box center [339, 244] width 105 height 20
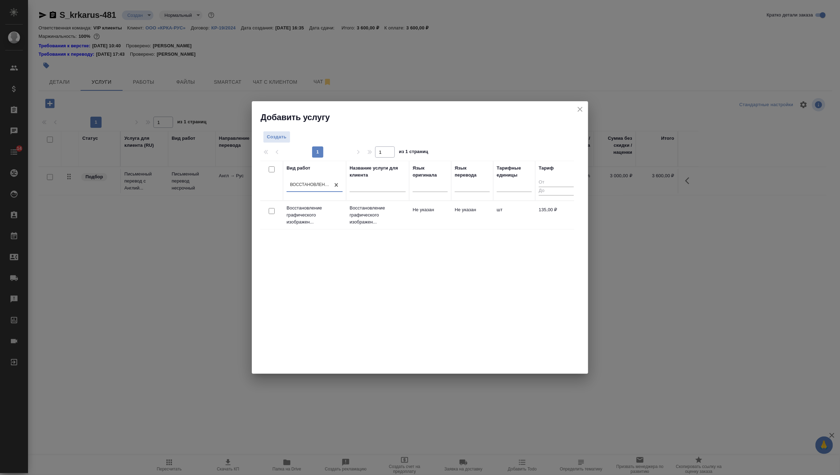
click at [269, 211] on input "checkbox" at bounding box center [272, 211] width 6 height 6
checkbox input "true"
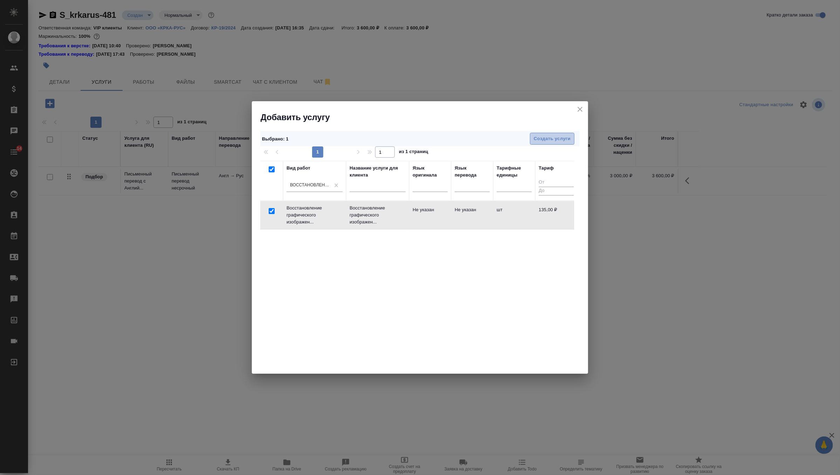
click at [557, 141] on span "Создать услуги" at bounding box center [552, 139] width 37 height 8
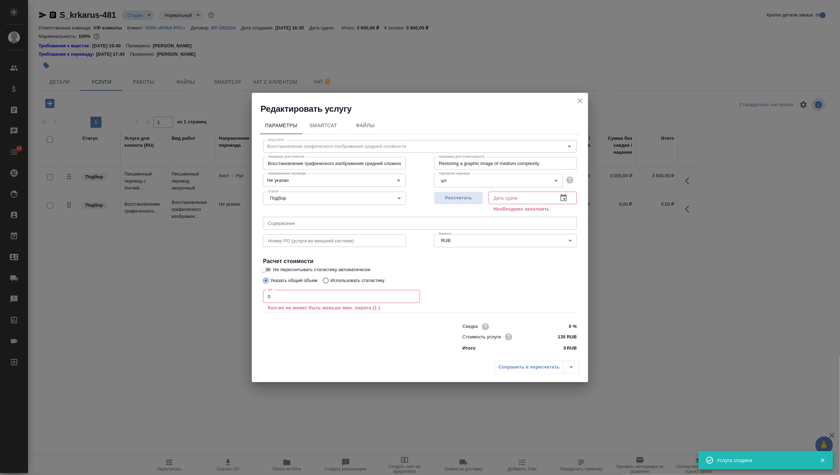
click at [315, 295] on input "0" at bounding box center [341, 296] width 157 height 13
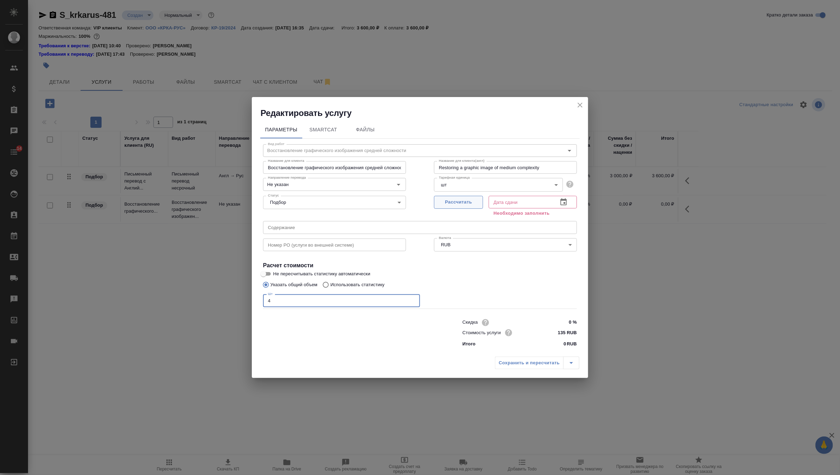
type input "4"
click at [467, 199] on span "Рассчитать" at bounding box center [458, 202] width 41 height 8
type input "[DATE] 17:55"
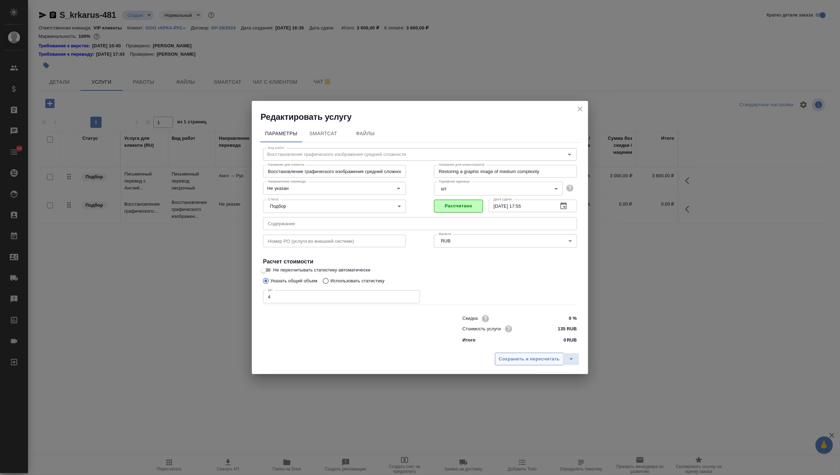
click at [513, 357] on span "Сохранить и пересчитать" at bounding box center [529, 359] width 61 height 8
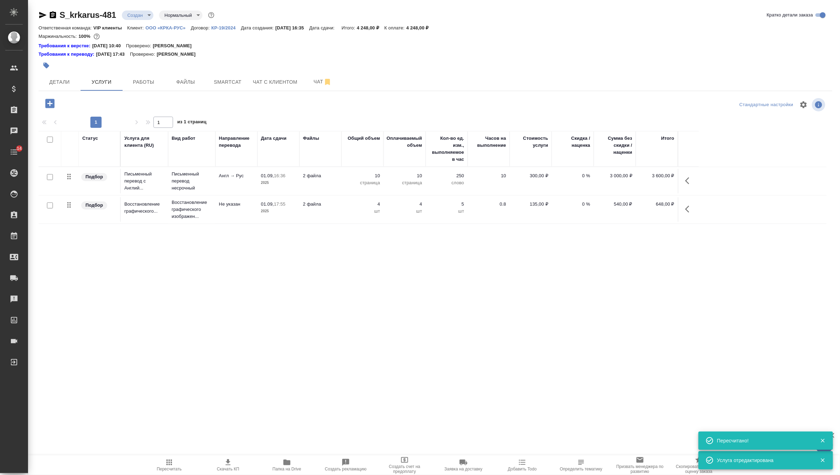
click at [48, 103] on icon "button" at bounding box center [50, 103] width 12 height 12
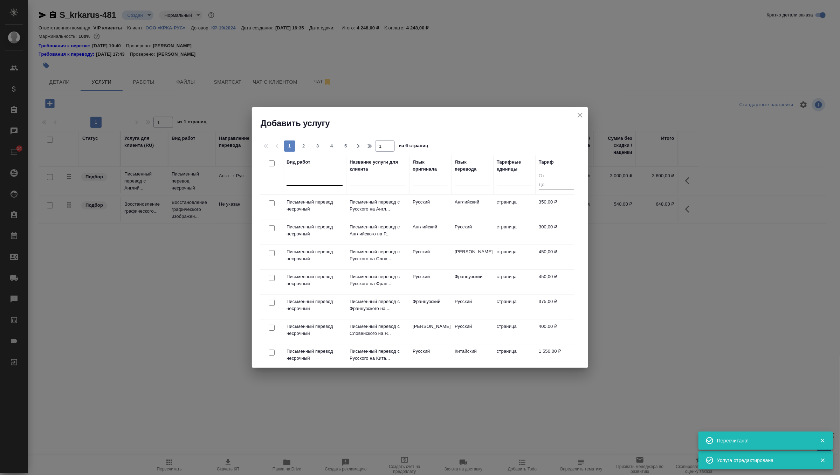
click at [322, 173] on div at bounding box center [315, 179] width 56 height 13
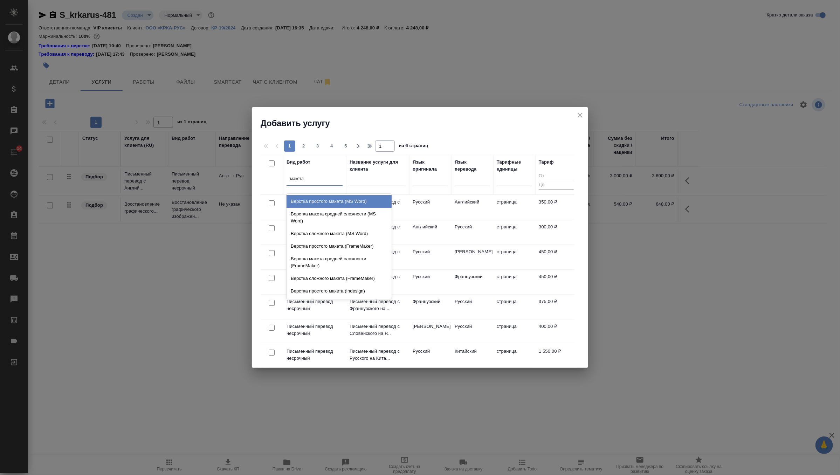
type input "макета с"
click at [345, 209] on div "Верстка макета средней сложности (MS Word)" at bounding box center [339, 205] width 105 height 20
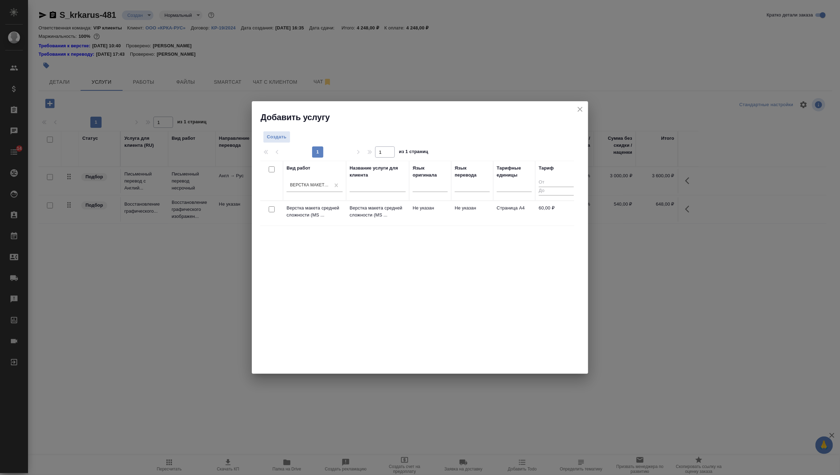
click at [273, 208] on input "checkbox" at bounding box center [272, 209] width 6 height 6
checkbox input "true"
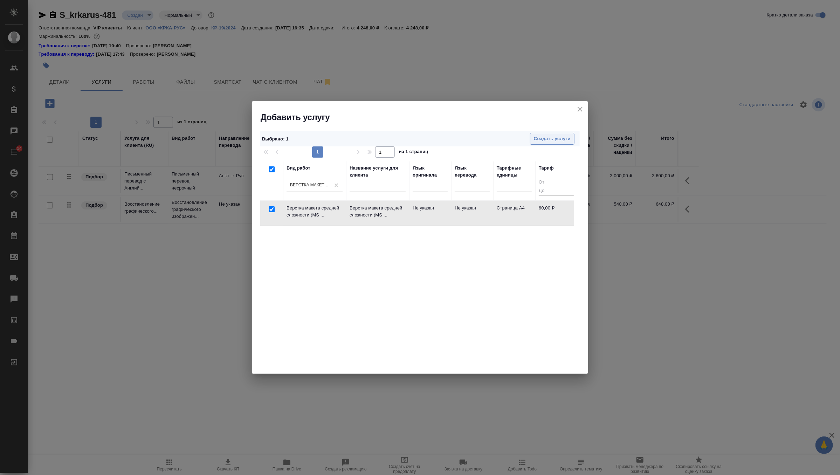
click at [558, 136] on span "Создать услуги" at bounding box center [552, 139] width 37 height 8
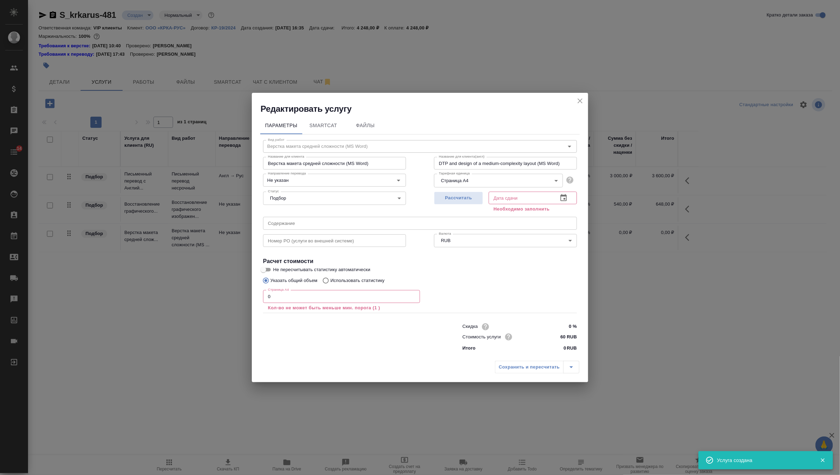
click at [292, 295] on input "0" at bounding box center [341, 296] width 157 height 13
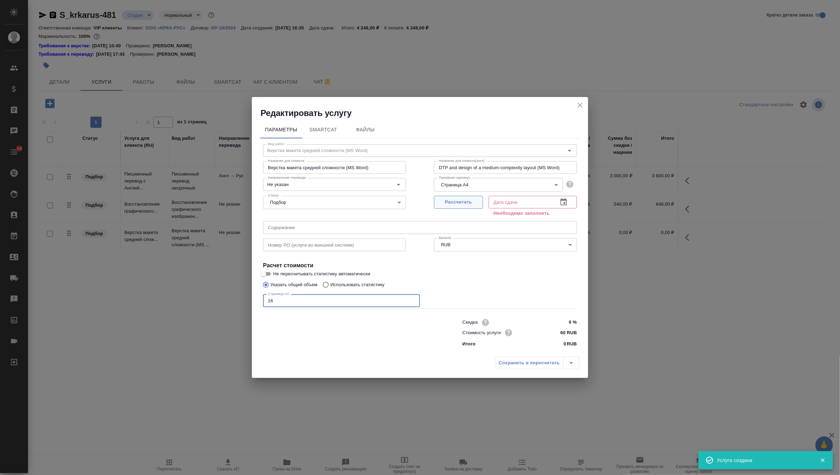
type input "16"
click at [467, 204] on span "Рассчитать" at bounding box center [458, 202] width 41 height 8
type input "[DATE] 10:27"
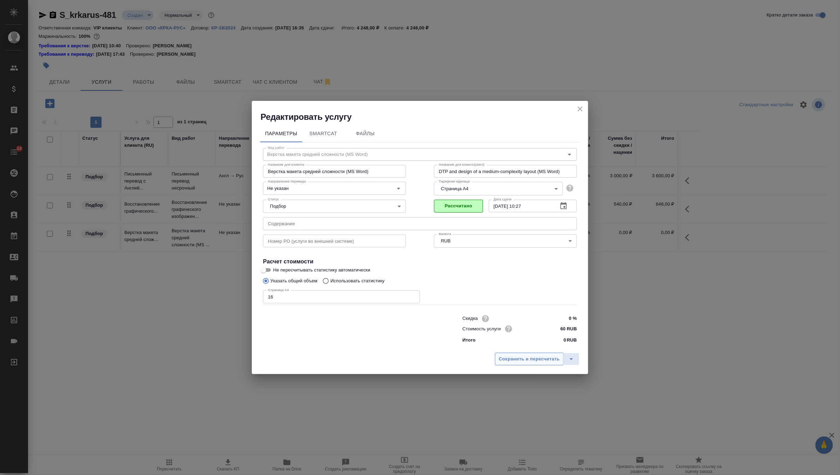
click at [523, 356] on span "Сохранить и пересчитать" at bounding box center [529, 359] width 61 height 8
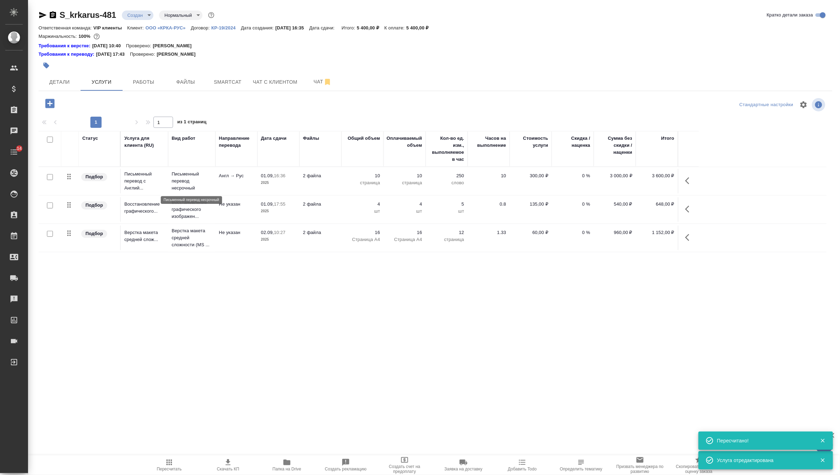
click at [211, 182] on p "Письменный перевод несрочный" at bounding box center [192, 181] width 40 height 21
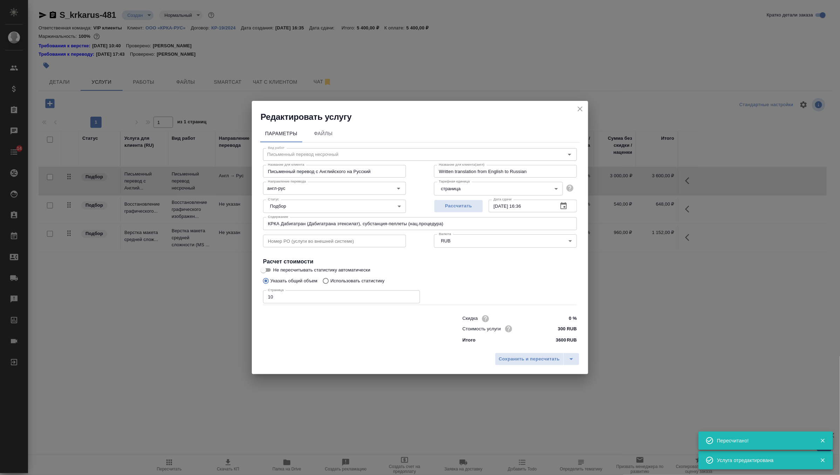
click at [290, 223] on input "КРКА Дабигатран (Дабигатрана этексилат), субстанция-пеллеты (нац.процедура)" at bounding box center [420, 223] width 314 height 13
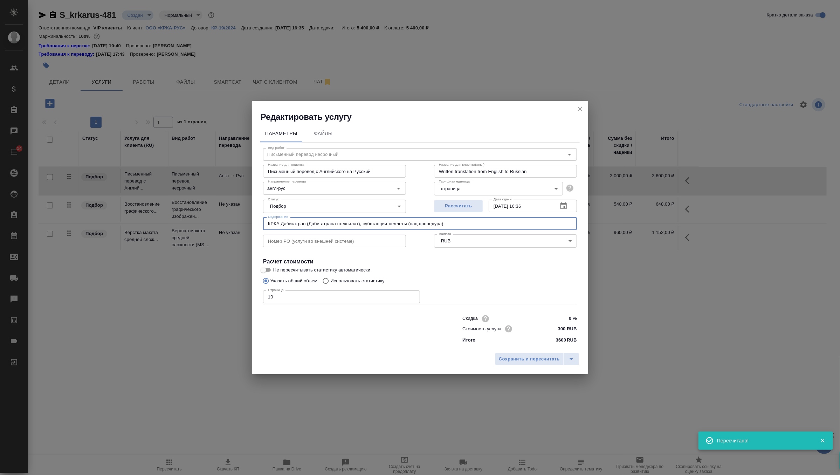
click at [580, 106] on icon "close" at bounding box center [580, 109] width 8 height 8
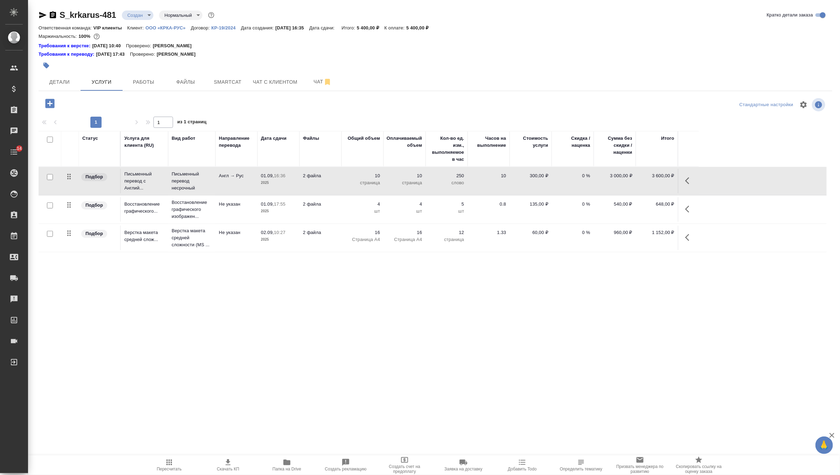
click at [340, 205] on td "2 файла" at bounding box center [320, 209] width 42 height 25
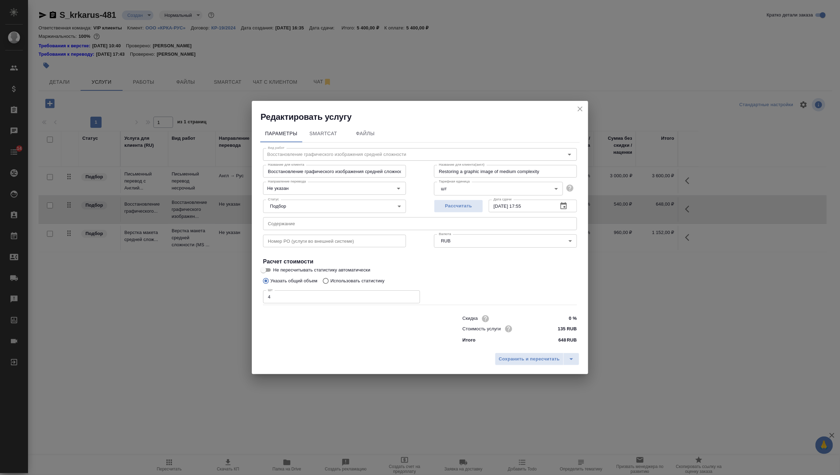
click at [306, 228] on input "text" at bounding box center [420, 223] width 314 height 13
paste input "КРКА Дабигатран (Дабигатрана этексилат), субстанция-пеллеты (нац.процедура)"
type input "КРКА Дабигатран (Дабигатрана этексилат), субстанция-пеллеты (нац.процедура)"
click at [521, 360] on span "Сохранить и пересчитать" at bounding box center [529, 359] width 61 height 8
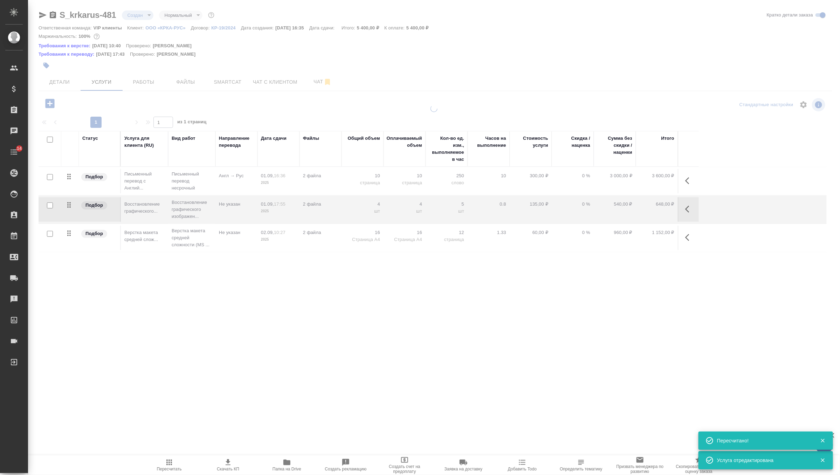
click at [229, 240] on td "Не указан" at bounding box center [236, 238] width 42 height 25
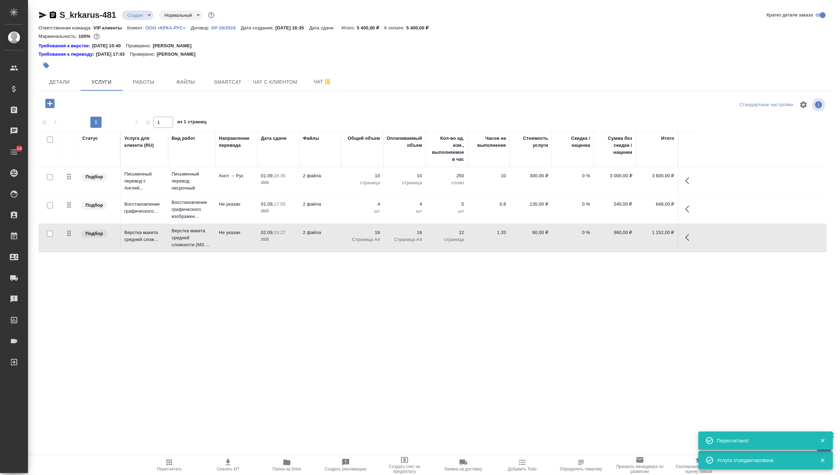
click at [229, 240] on td "Не указан" at bounding box center [236, 238] width 42 height 25
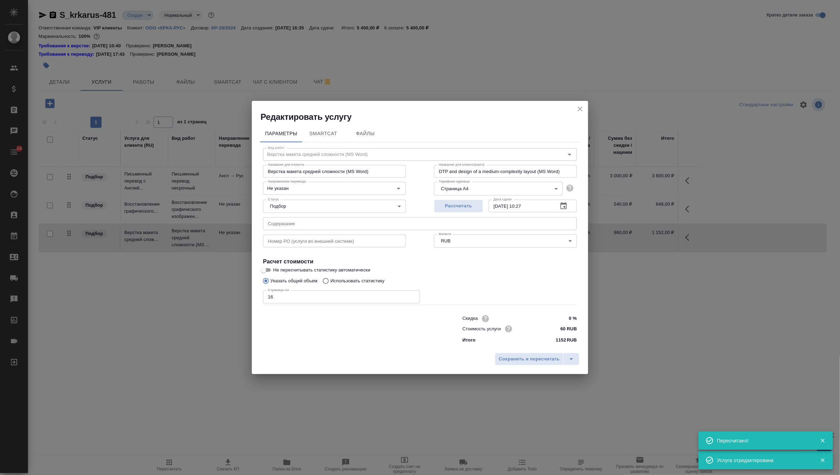
click at [290, 226] on input "text" at bounding box center [420, 223] width 314 height 13
paste input "КРКА Дабигатран (Дабигатрана этексилат), субстанция-пеллеты (нац.процедура)"
type input "КРКА Дабигатран (Дабигатрана этексилат), субстанция-пеллеты (нац.процедура)"
click at [533, 355] on span "Сохранить и пересчитать" at bounding box center [529, 359] width 61 height 8
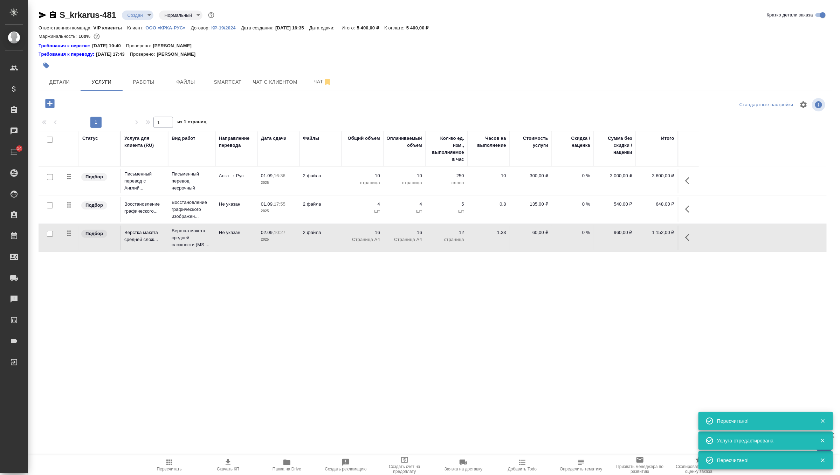
click at [137, 13] on body "🙏 .cls-1 fill:#fff; AWATERA Zverzhanovskaya [PERSON_NAME] Спецификации Заказы 0…" at bounding box center [420, 237] width 840 height 475
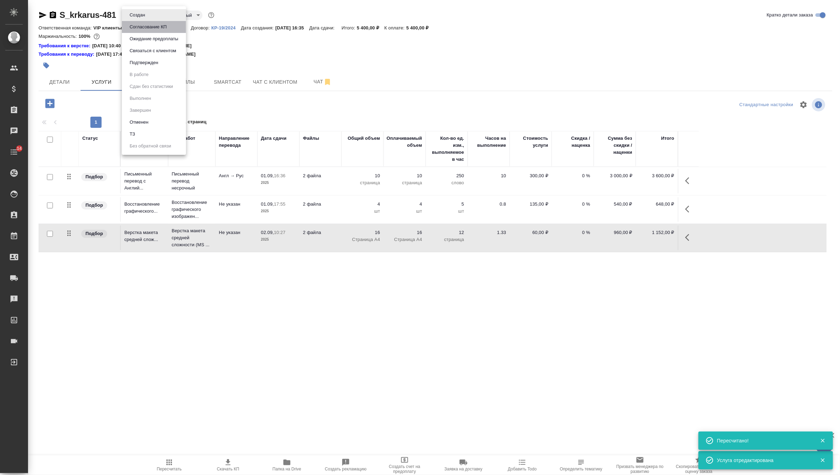
click at [148, 27] on button "Согласование КП" at bounding box center [148, 27] width 41 height 8
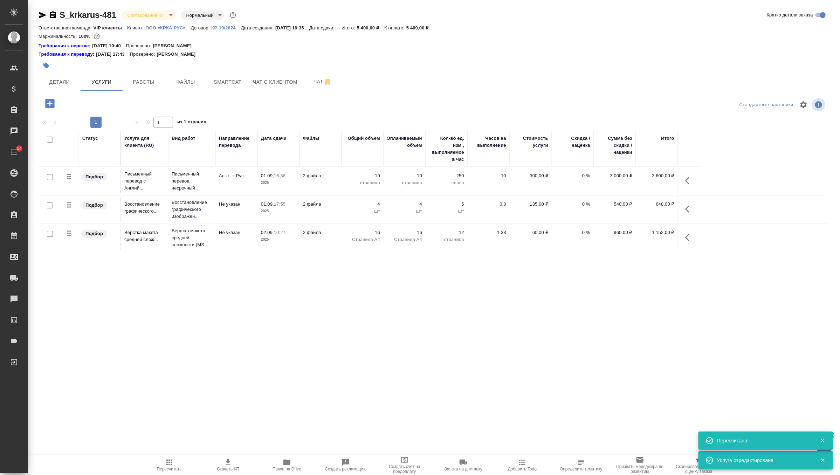
click at [225, 463] on icon "button" at bounding box center [228, 462] width 8 height 8
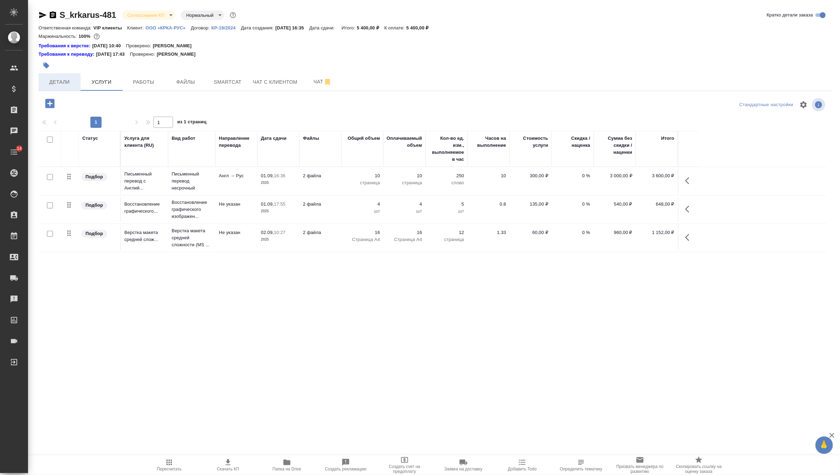
click at [66, 80] on span "Детали" at bounding box center [60, 82] width 34 height 9
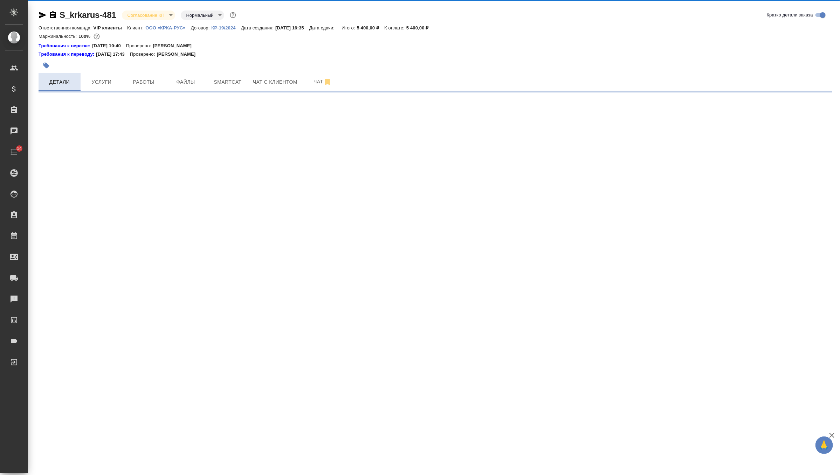
select select "RU"
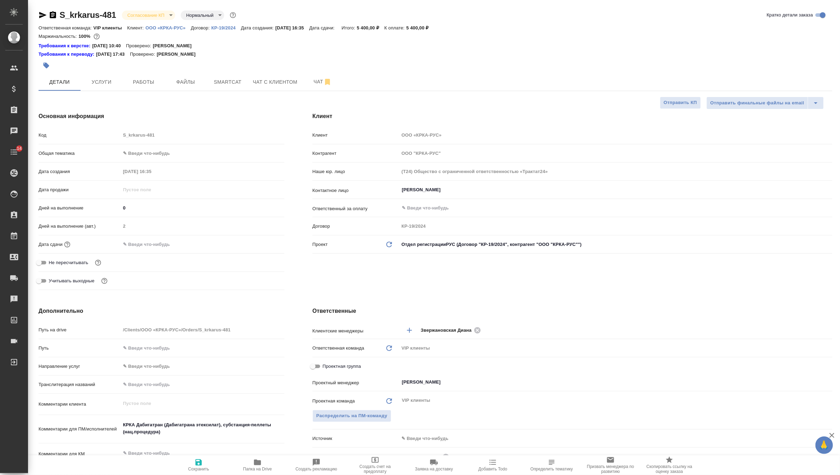
type textarea "x"
click at [160, 242] on input "text" at bounding box center [150, 244] width 61 height 10
click at [260, 241] on div at bounding box center [202, 244] width 164 height 10
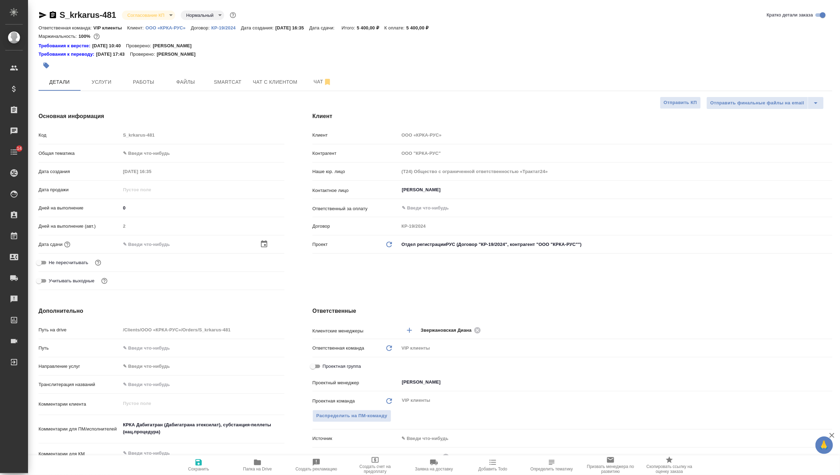
click at [265, 243] on icon "button" at bounding box center [264, 244] width 8 height 8
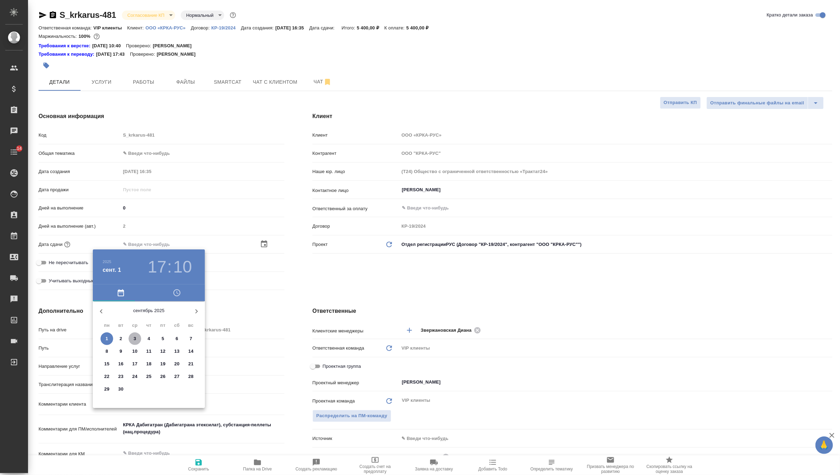
click at [131, 339] on span "3" at bounding box center [135, 338] width 13 height 7
type input "[DATE] 17:10"
type textarea "x"
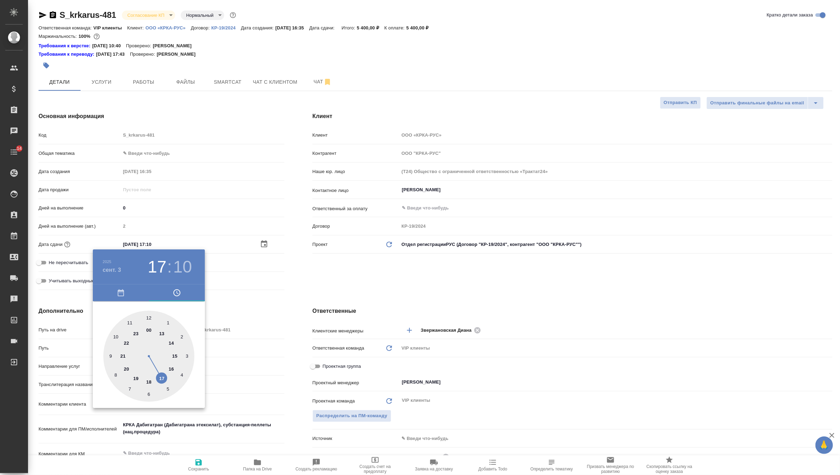
click at [182, 269] on h3 "10" at bounding box center [182, 267] width 19 height 20
click at [147, 316] on div at bounding box center [148, 356] width 91 height 91
type input "[DATE] 17:00"
type textarea "x"
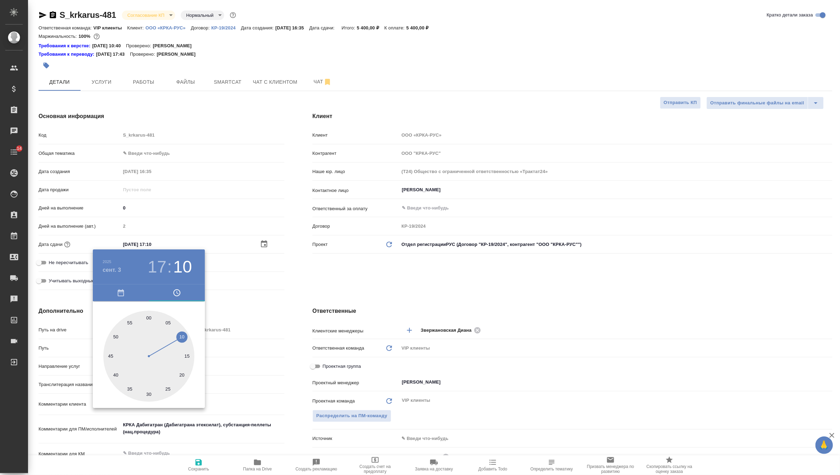
type textarea "x"
click at [368, 280] on div at bounding box center [420, 237] width 840 height 475
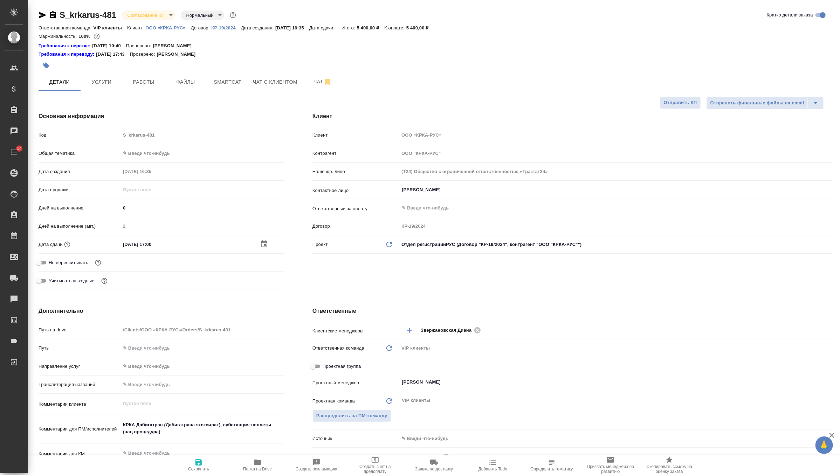
click at [201, 465] on icon "button" at bounding box center [198, 462] width 6 height 6
type textarea "x"
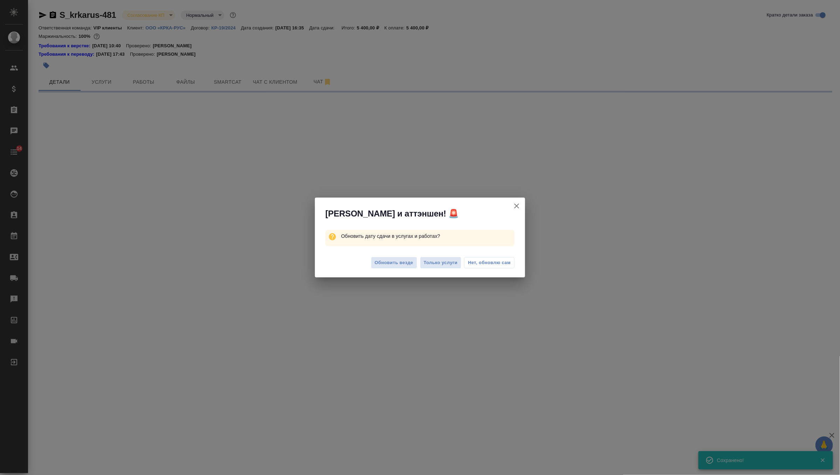
select select "RU"
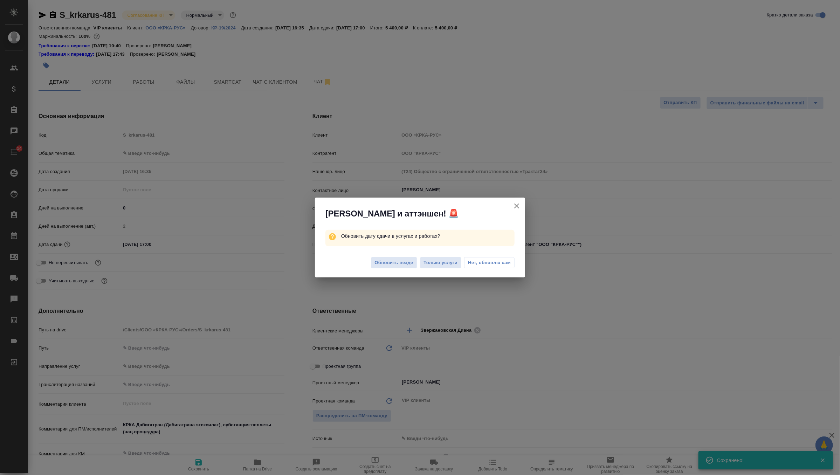
type textarea "x"
click at [403, 262] on span "Обновить везде" at bounding box center [394, 263] width 39 height 8
type textarea "x"
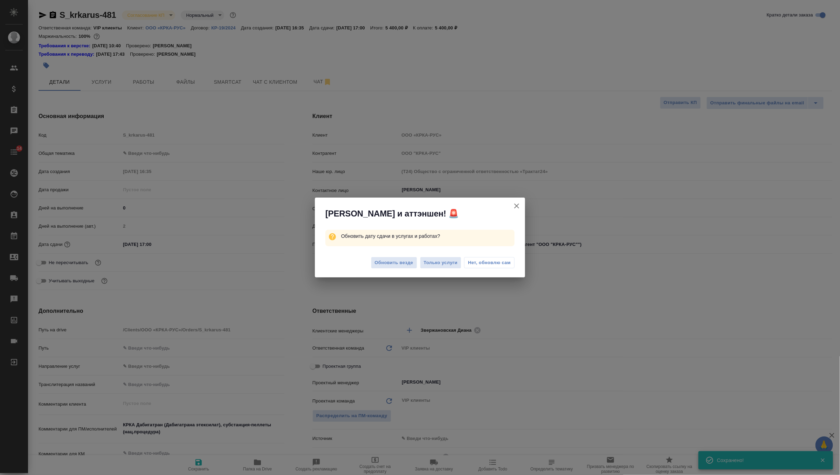
type textarea "x"
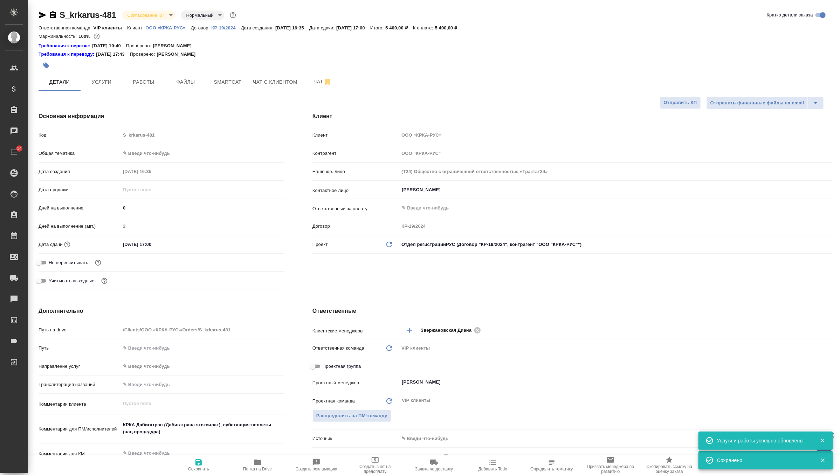
type textarea "x"
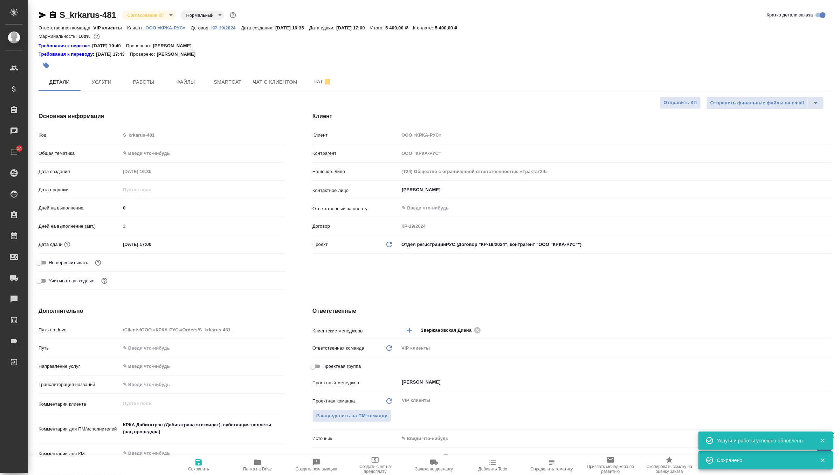
type textarea "x"
click at [101, 81] on span "Услуги" at bounding box center [102, 82] width 34 height 9
